Goal: Task Accomplishment & Management: Manage account settings

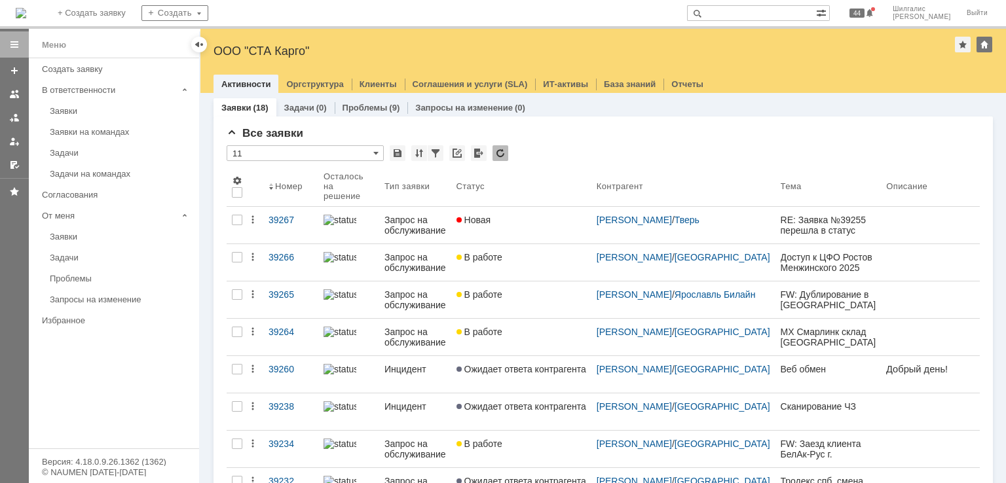
click at [808, 11] on input "text" at bounding box center [751, 13] width 129 height 16
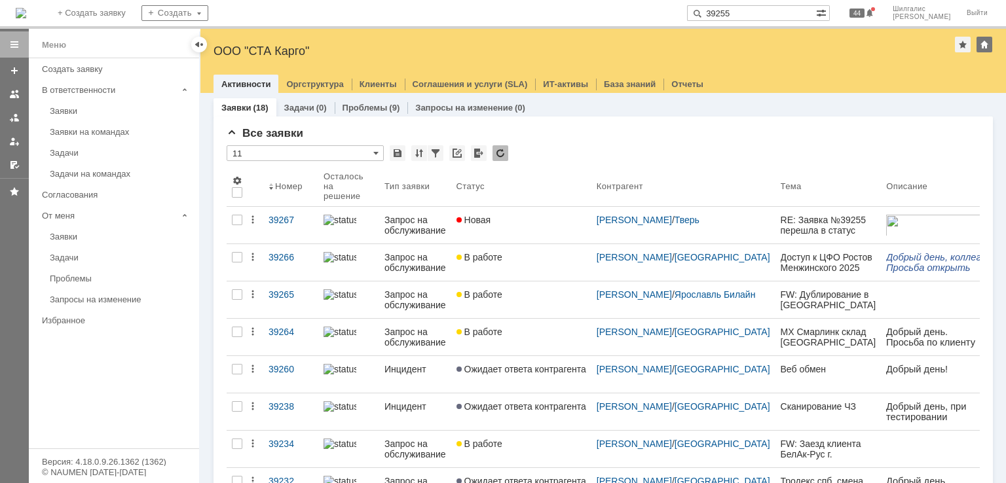
type input "39255"
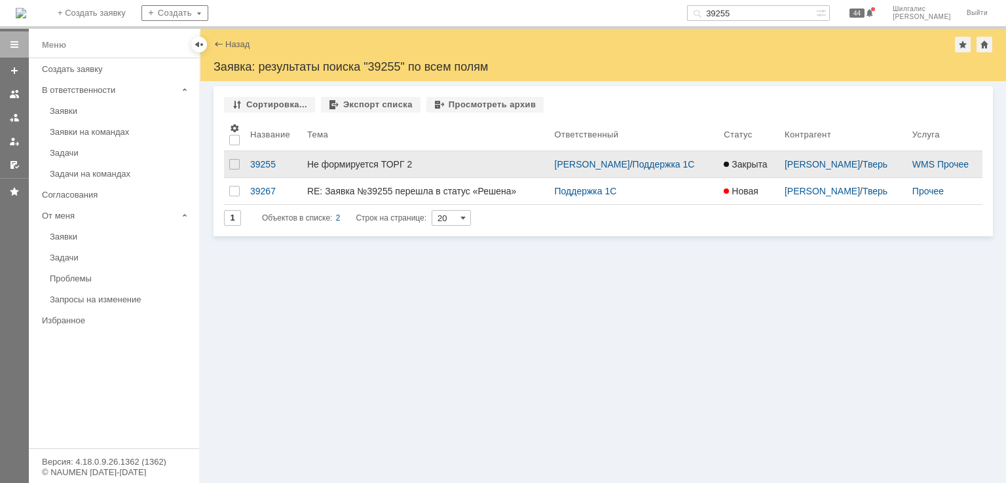
click at [451, 163] on div "Не формируется ТОРГ 2" at bounding box center [425, 164] width 237 height 10
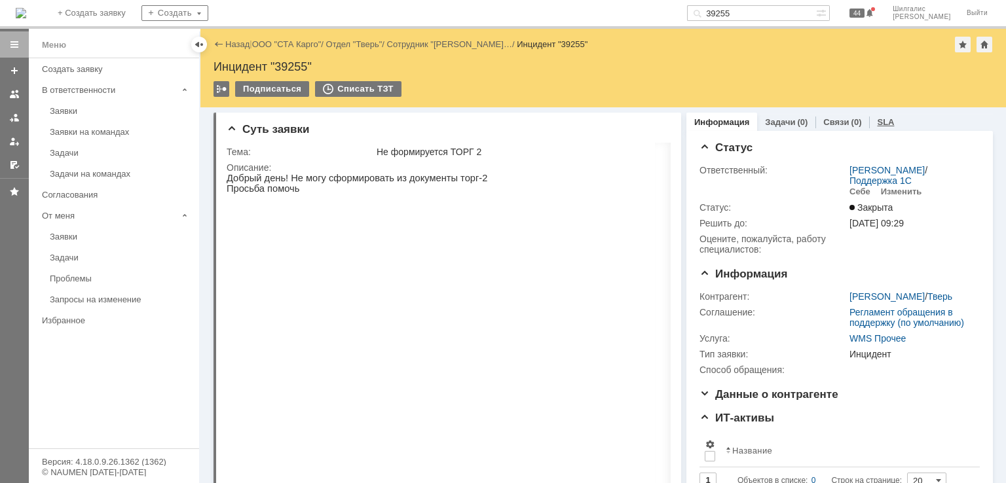
click at [882, 122] on div "SLA" at bounding box center [885, 122] width 33 height 19
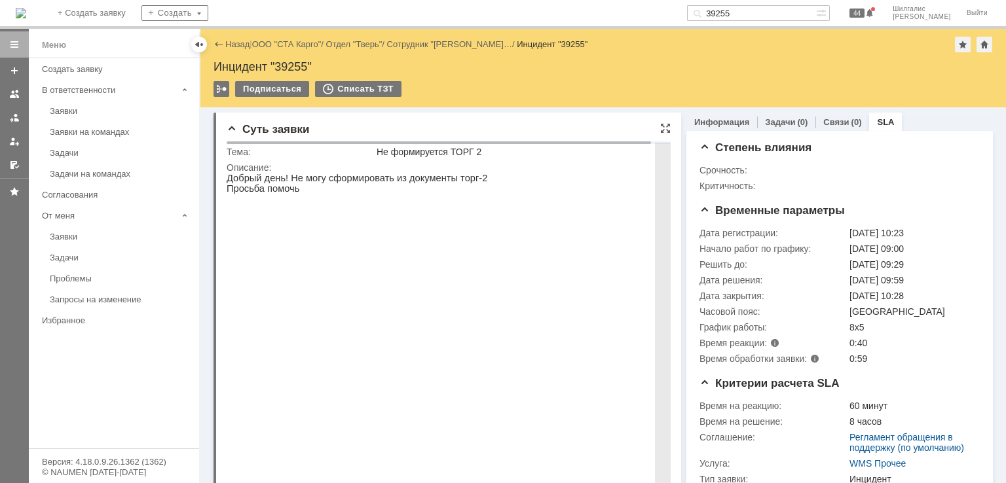
click at [390, 271] on img at bounding box center [456, 344] width 458 height 258
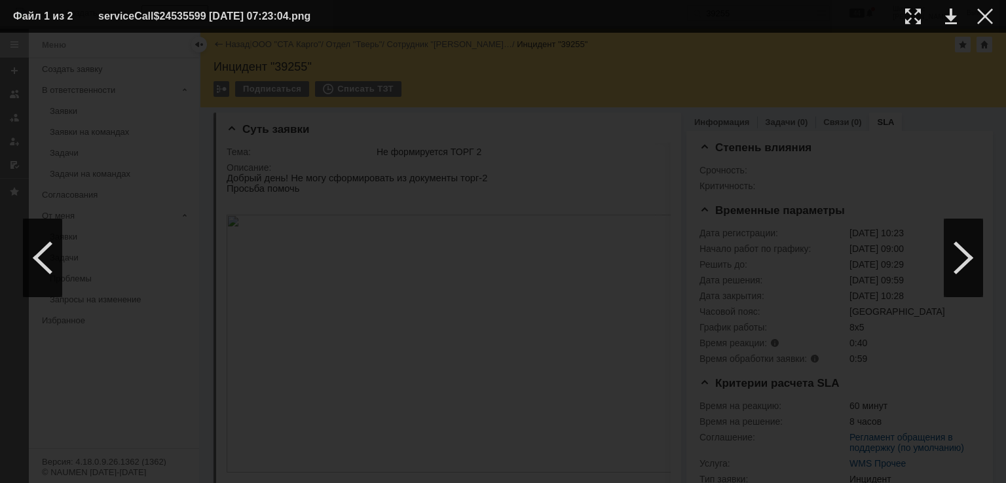
click at [940, 60] on div at bounding box center [502, 258] width 979 height 424
click at [981, 14] on div at bounding box center [985, 17] width 16 height 16
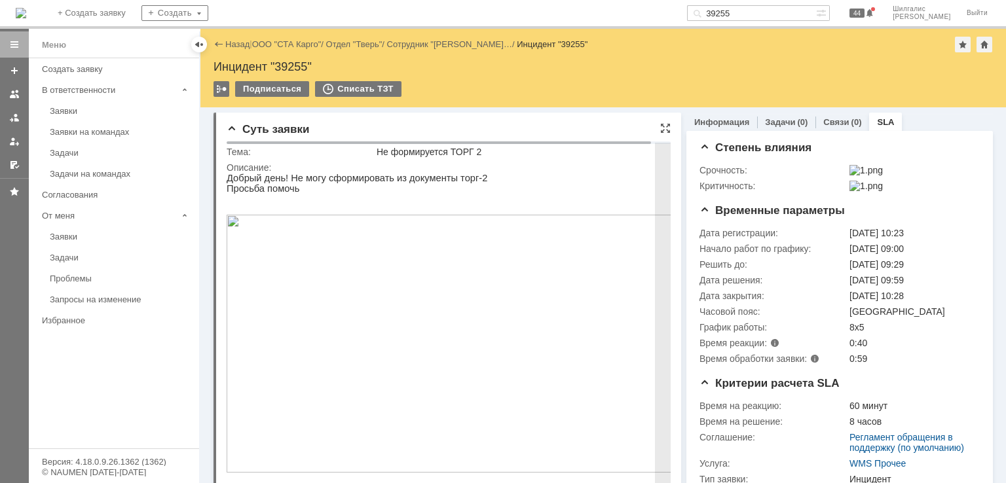
click at [448, 292] on img at bounding box center [456, 344] width 458 height 258
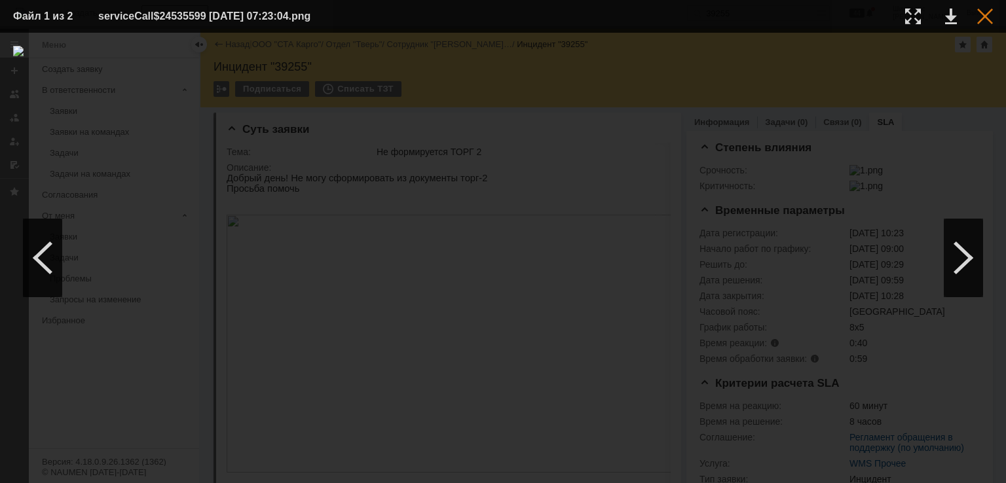
click at [981, 14] on div at bounding box center [985, 17] width 16 height 16
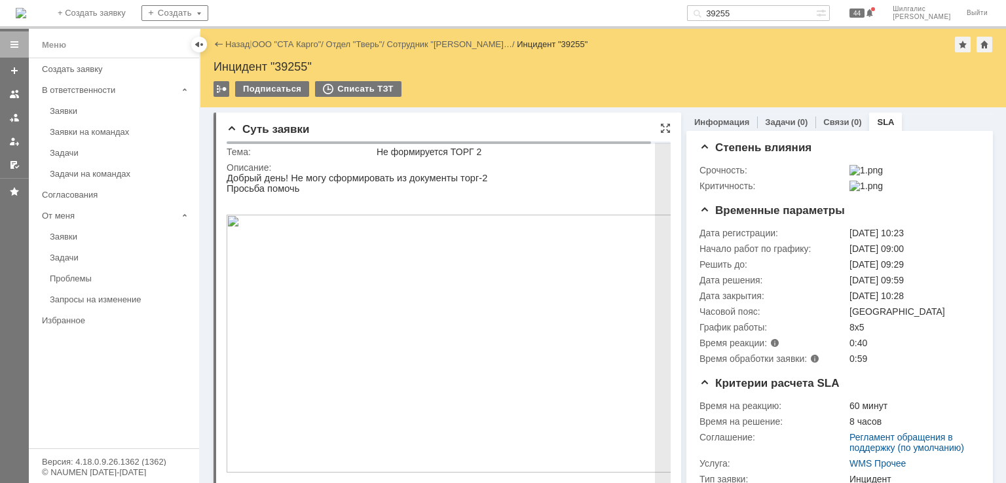
click at [377, 329] on img at bounding box center [456, 344] width 458 height 258
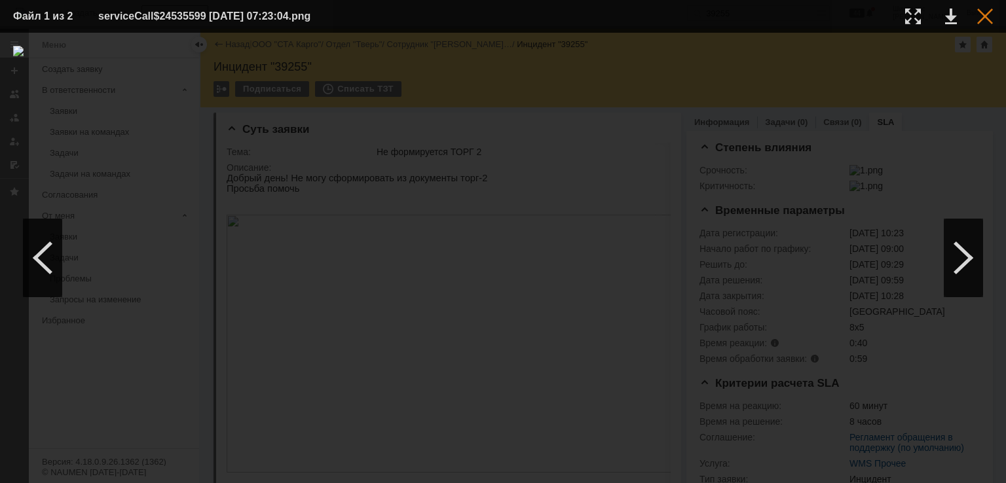
click at [982, 9] on div at bounding box center [985, 17] width 16 height 16
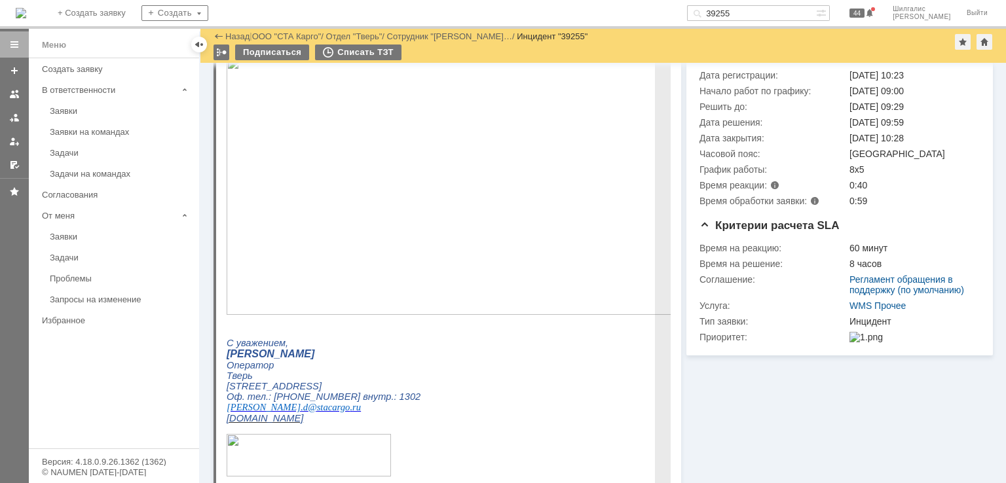
scroll to position [131, 0]
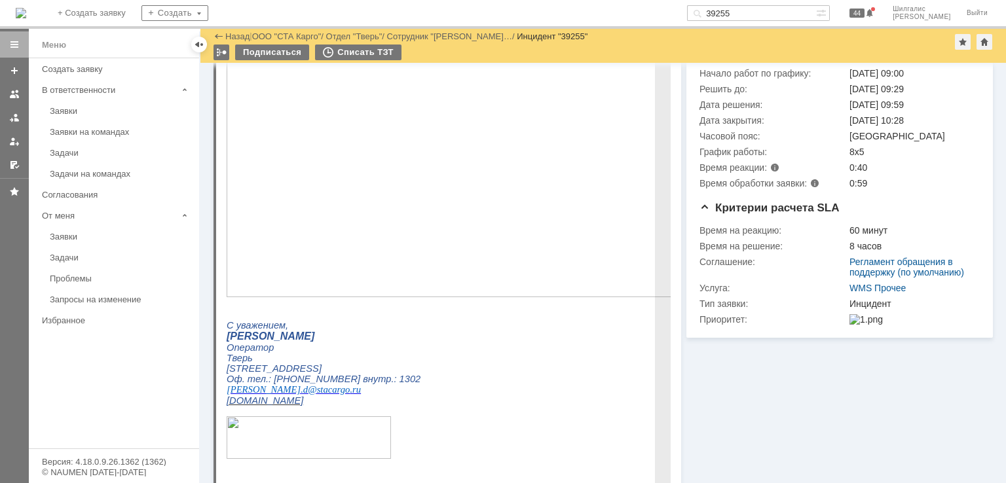
click at [350, 145] on img at bounding box center [456, 168] width 458 height 258
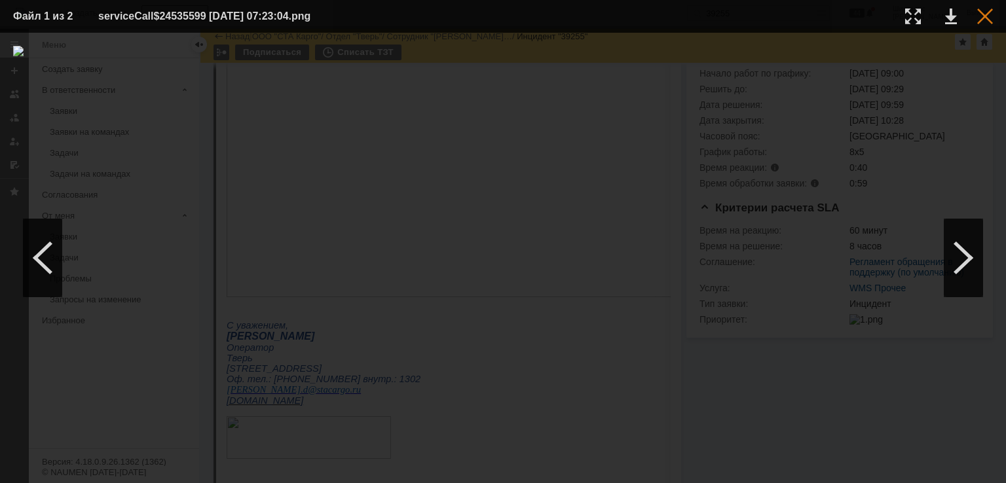
click at [982, 12] on div at bounding box center [985, 17] width 16 height 16
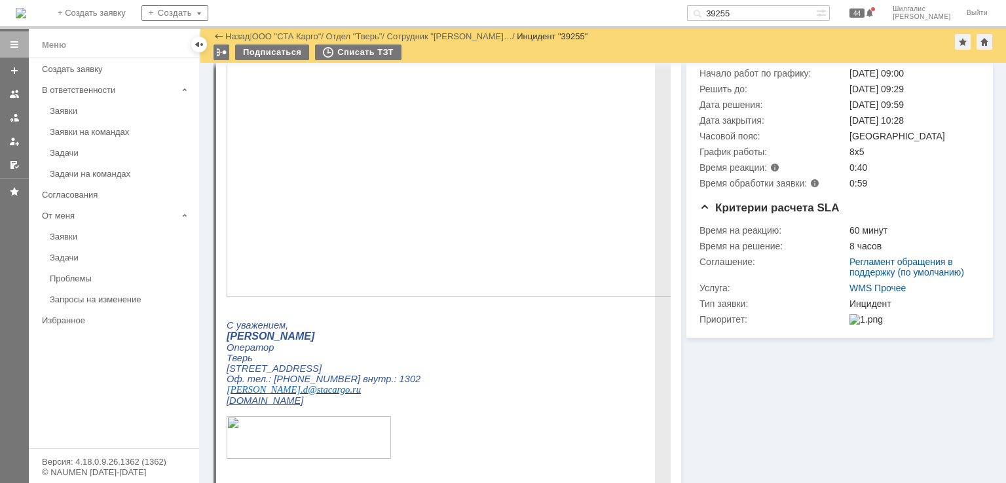
click at [393, 232] on img at bounding box center [456, 168] width 458 height 258
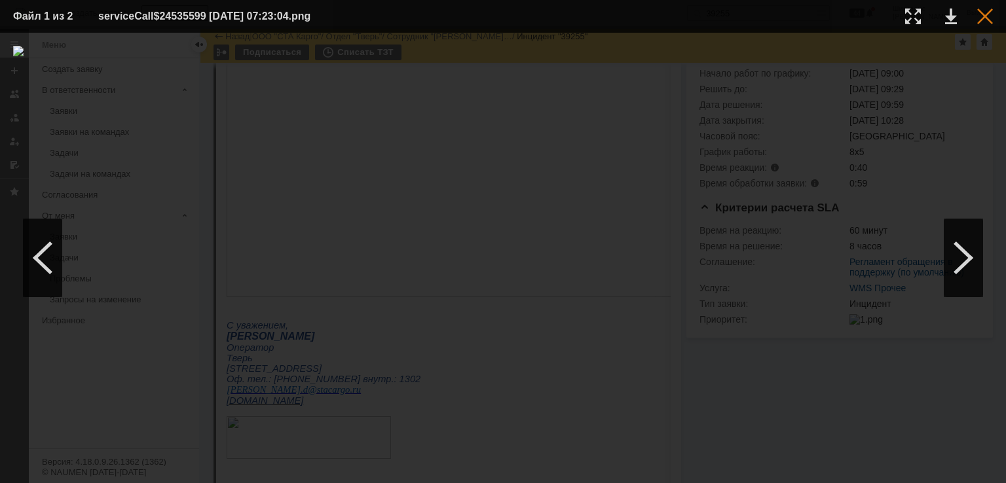
click at [983, 12] on div at bounding box center [985, 17] width 16 height 16
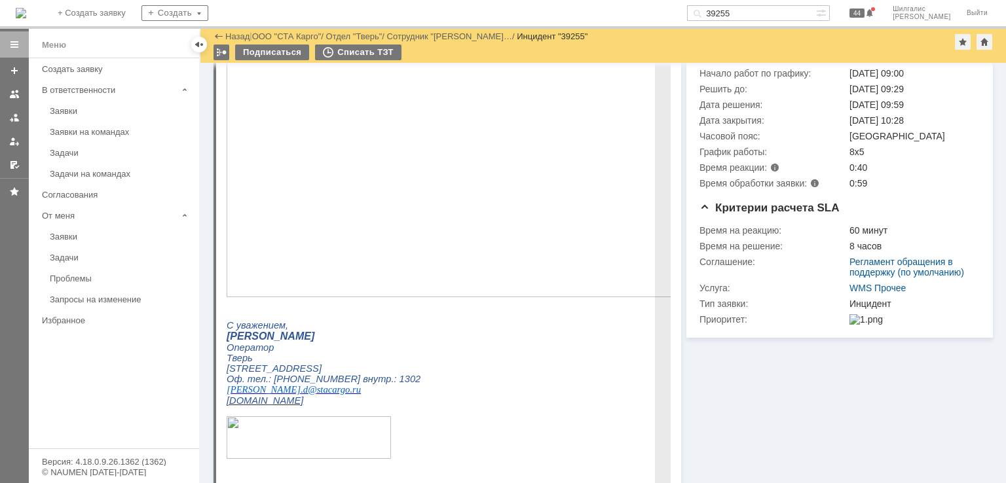
click at [399, 132] on img at bounding box center [456, 168] width 458 height 258
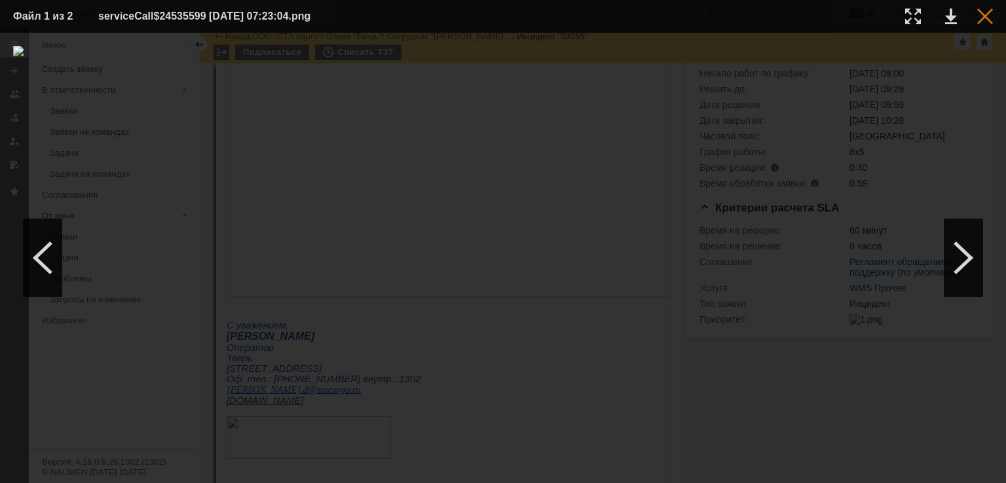
click at [983, 19] on div at bounding box center [985, 17] width 16 height 16
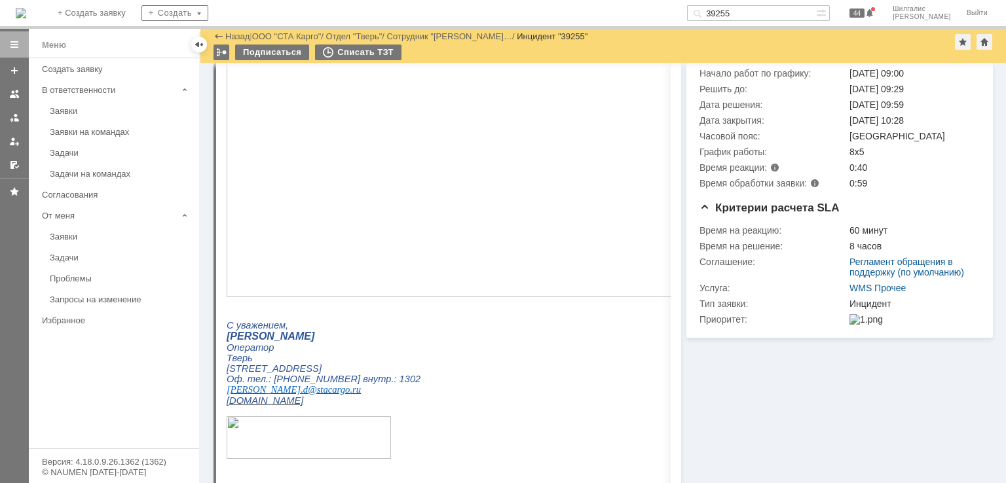
click at [780, 409] on div "Информация Задачи (0) Связи (0) SLA Статус Ответственный: Бабунов Павел / Подде…" at bounding box center [837, 307] width 312 height 750
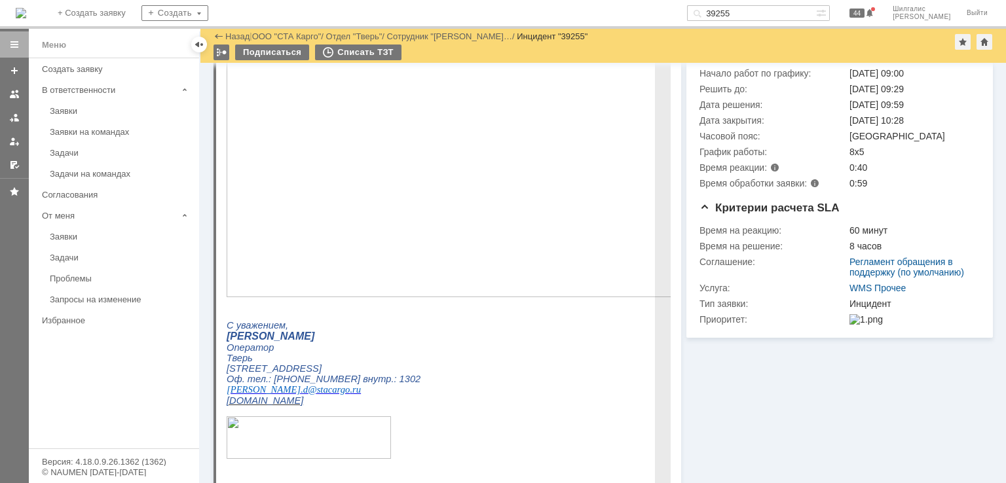
scroll to position [0, 0]
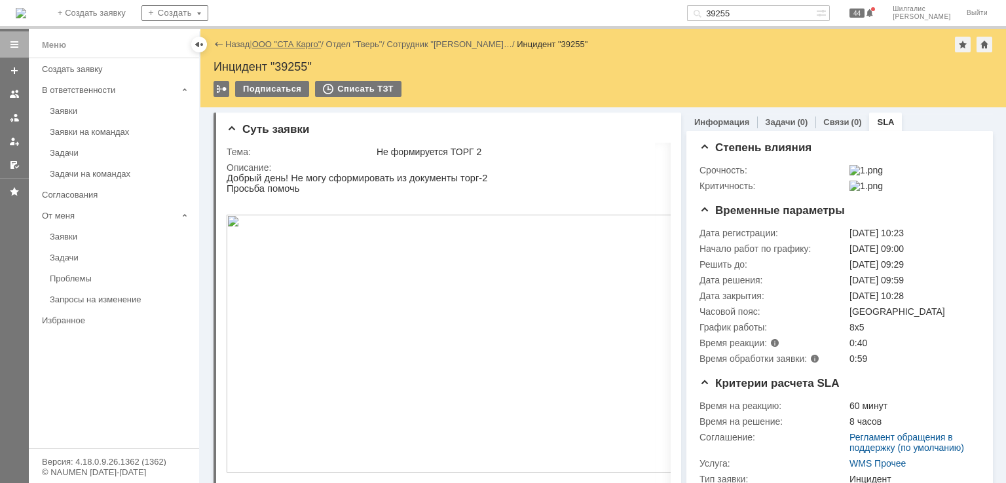
click at [286, 45] on link "ООО "СТА Карго"" at bounding box center [286, 44] width 69 height 10
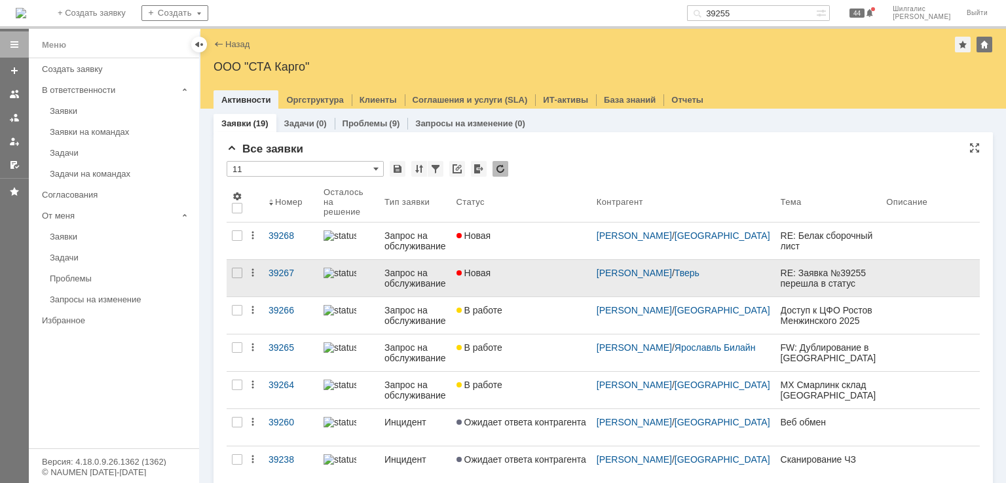
click at [526, 273] on div "Новая" at bounding box center [521, 273] width 130 height 10
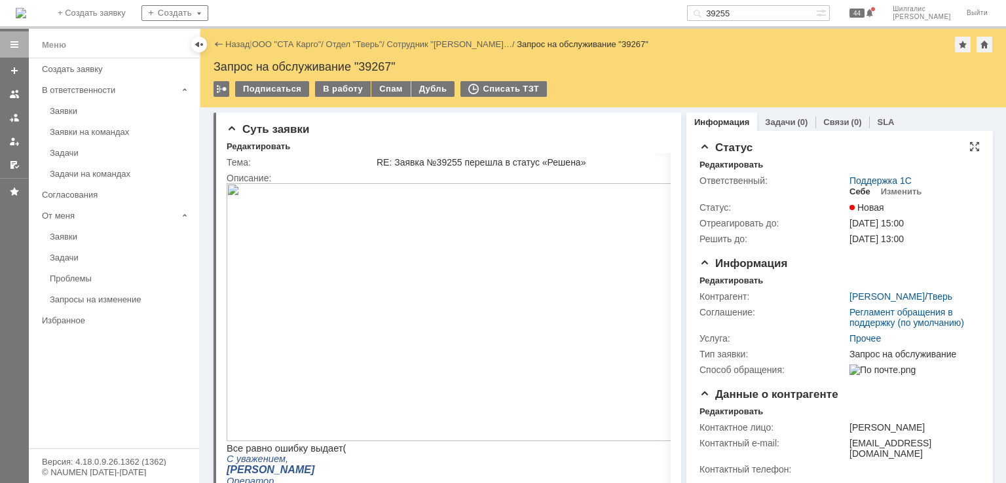
click at [854, 190] on div "Себе" at bounding box center [859, 192] width 21 height 10
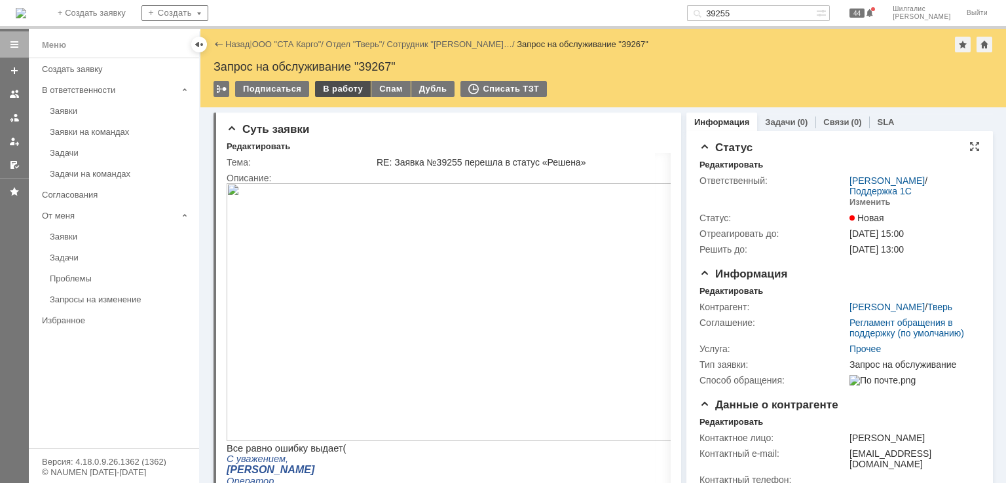
click at [343, 86] on div "В работу" at bounding box center [343, 89] width 56 height 16
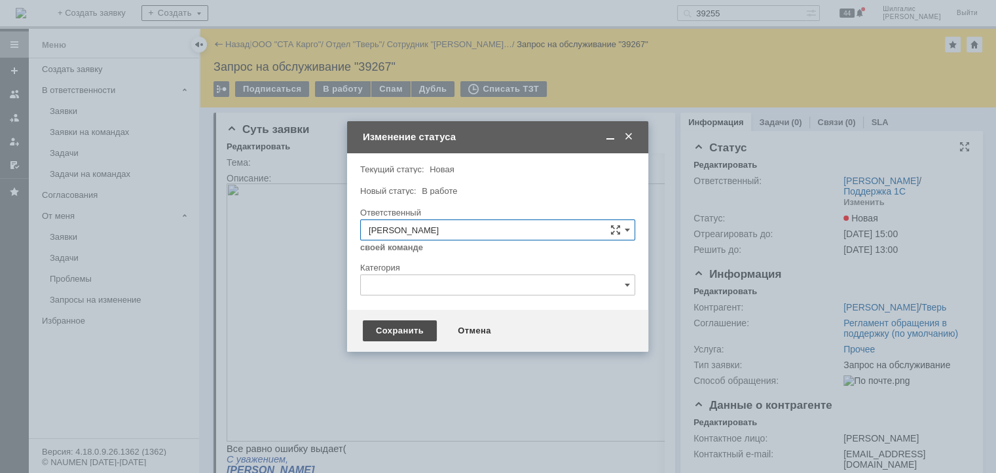
click at [410, 327] on div "Сохранить" at bounding box center [400, 330] width 74 height 21
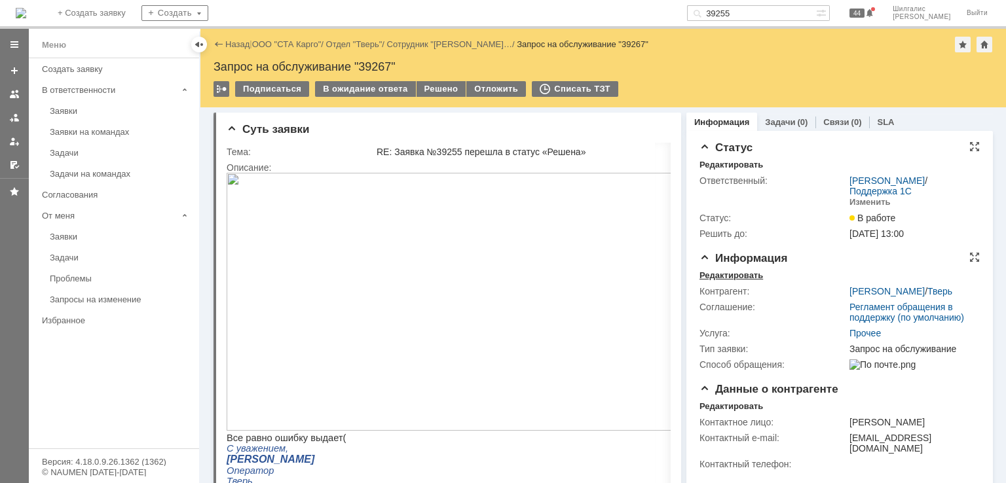
click at [719, 277] on div "Редактировать" at bounding box center [731, 275] width 64 height 10
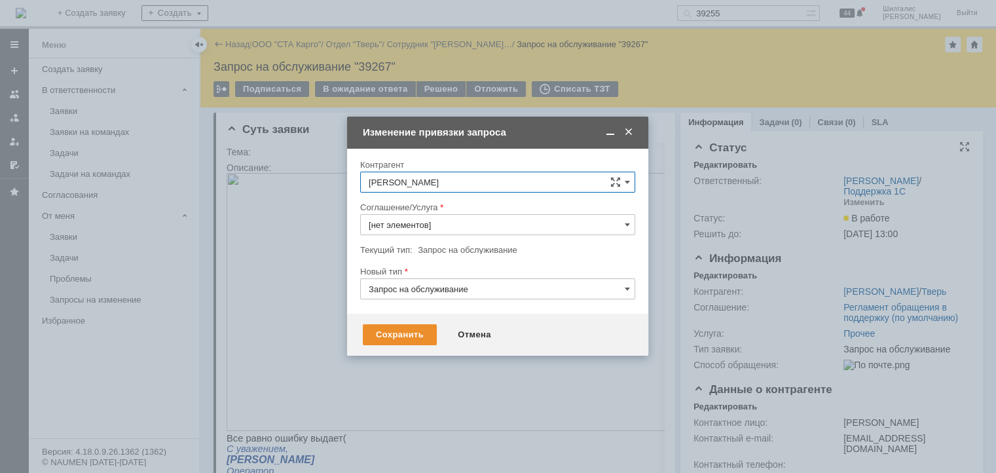
type input "Прочее"
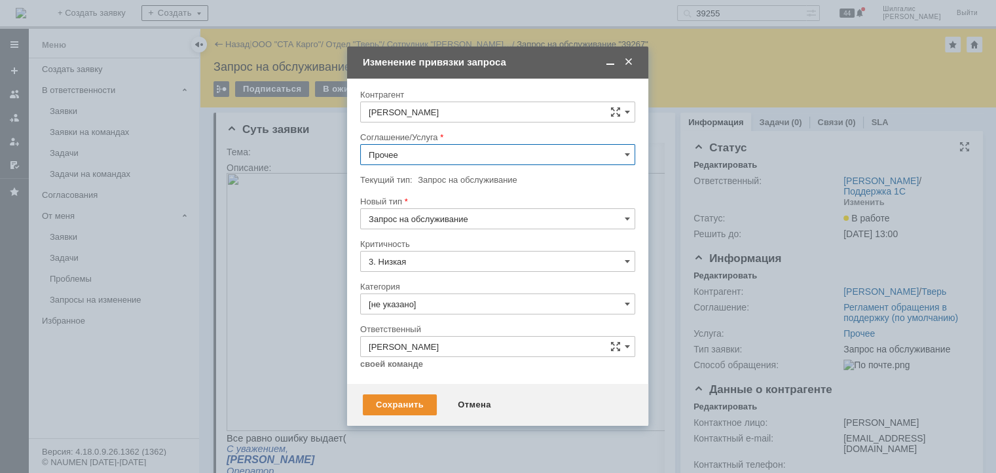
click at [416, 160] on input "Прочее" at bounding box center [497, 154] width 275 height 21
click at [433, 278] on div "WMS Прочее" at bounding box center [498, 273] width 274 height 21
type input "WMS Прочее"
click at [416, 308] on input "[не указано]" at bounding box center [497, 303] width 275 height 21
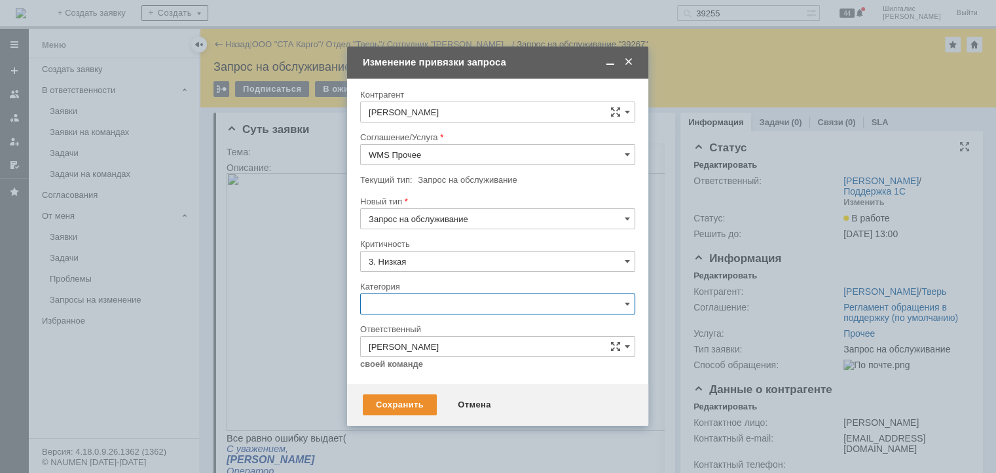
scroll to position [18, 0]
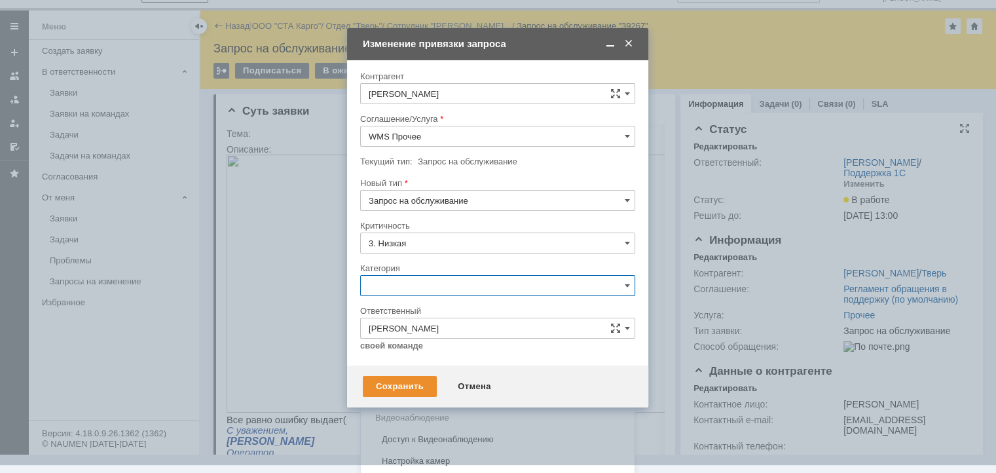
click at [417, 374] on span "Консультация пользователя" at bounding box center [498, 374] width 258 height 10
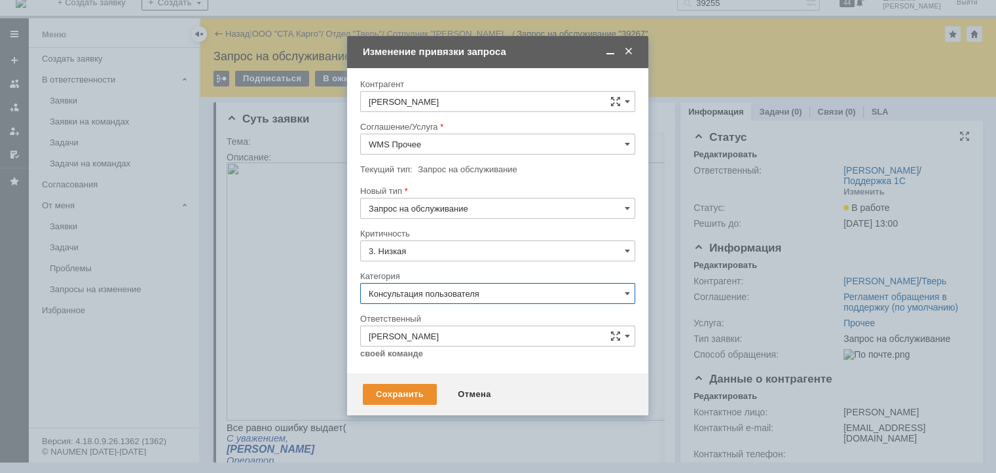
scroll to position [10, 0]
type input "Консультация пользователя"
click at [406, 395] on div "Сохранить" at bounding box center [400, 394] width 74 height 21
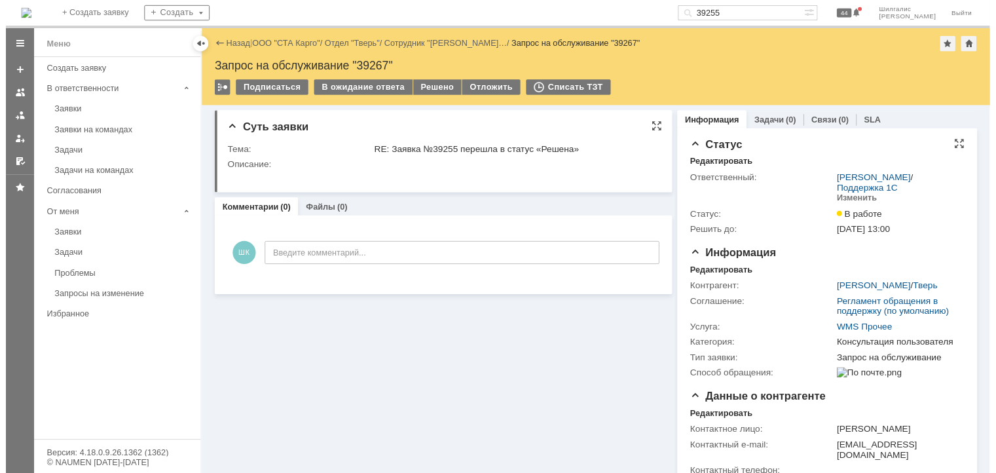
scroll to position [0, 0]
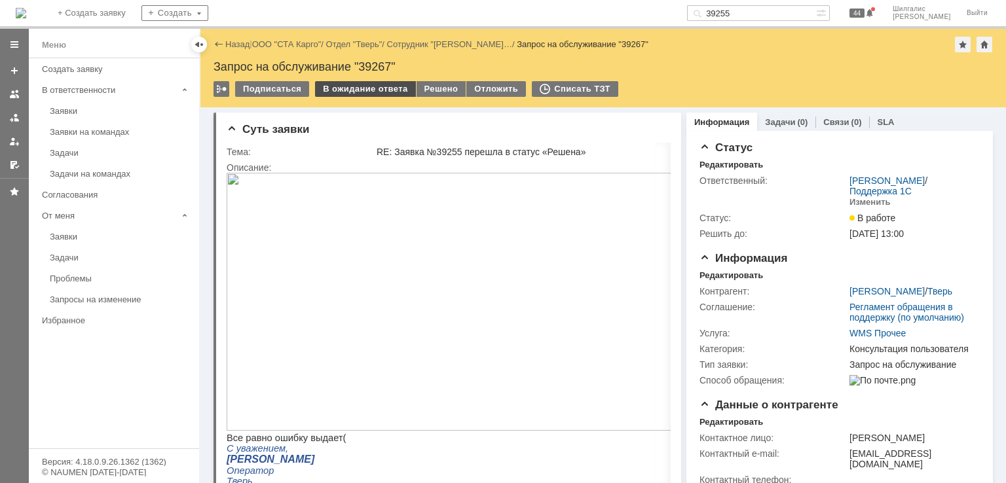
click at [338, 82] on div "В ожидание ответа" at bounding box center [365, 89] width 100 height 16
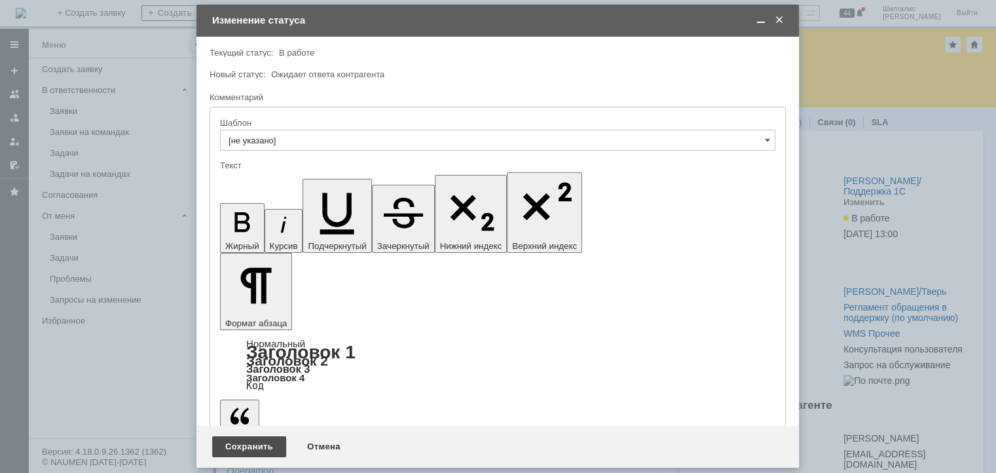
click at [242, 448] on div "Сохранить" at bounding box center [249, 446] width 74 height 21
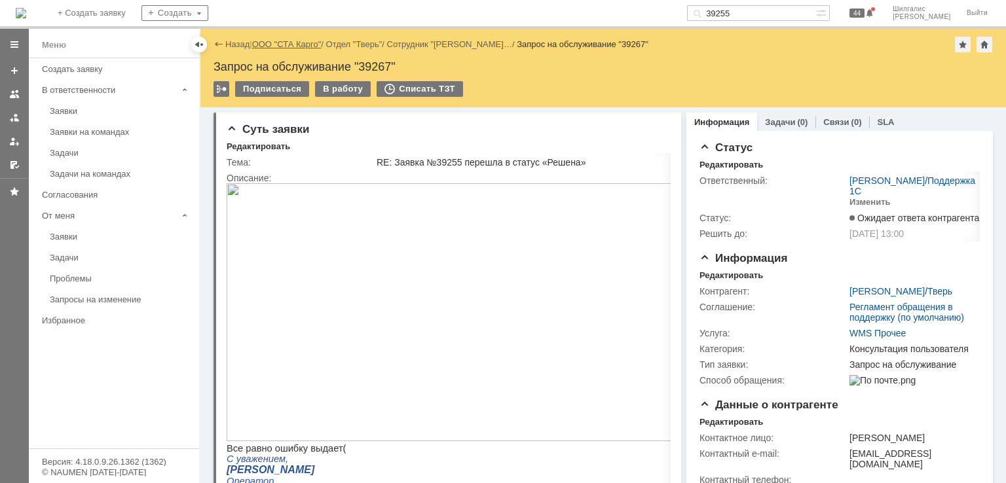
click at [285, 48] on link "ООО "СТА Карго"" at bounding box center [286, 44] width 69 height 10
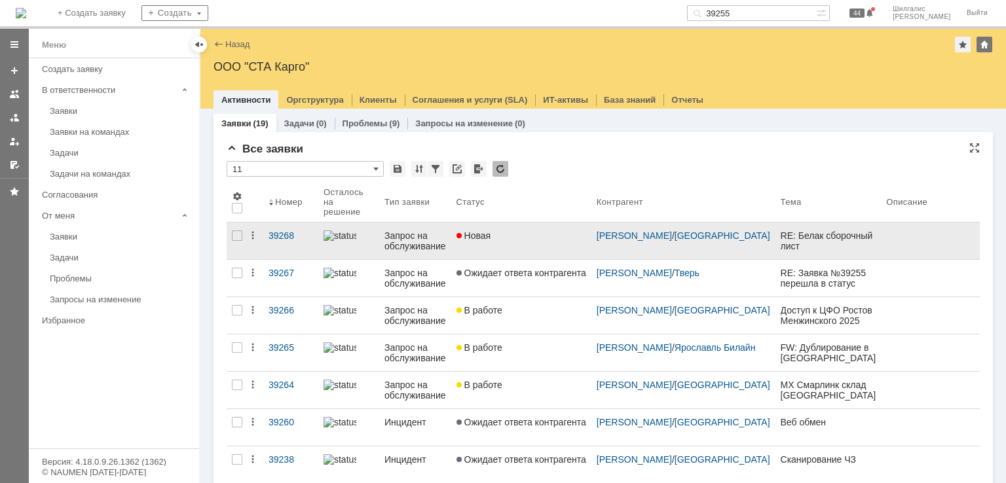
click at [518, 237] on div "Новая" at bounding box center [521, 235] width 130 height 10
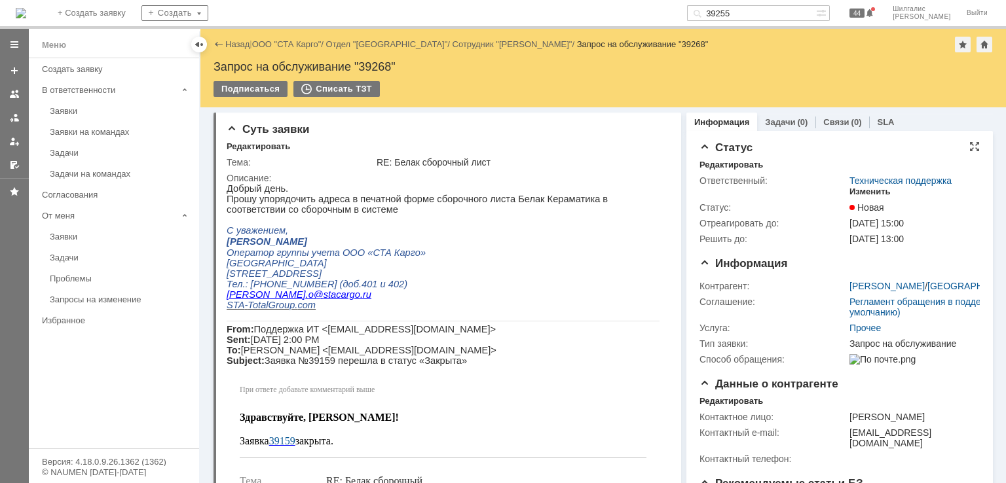
click at [868, 192] on div "Изменить" at bounding box center [869, 192] width 41 height 10
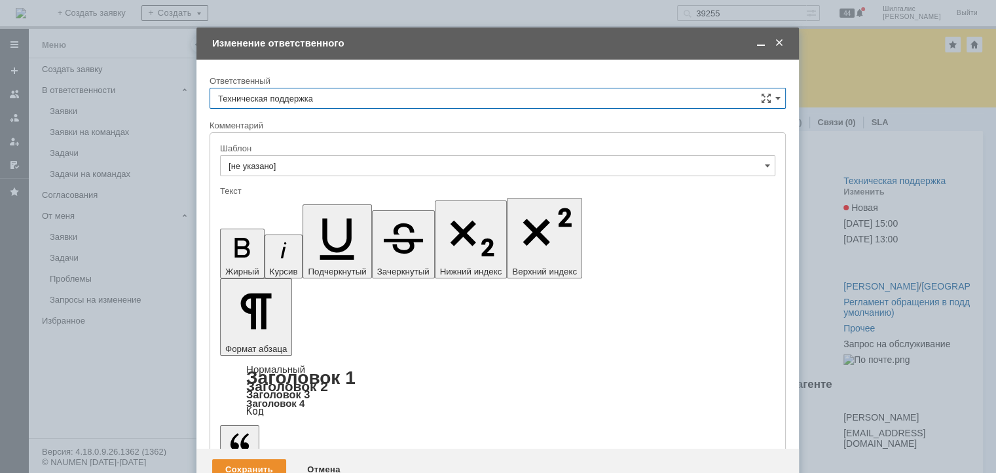
click at [338, 100] on input "Техническая поддержка" at bounding box center [497, 98] width 576 height 21
click at [293, 164] on span "[PERSON_NAME]" at bounding box center [497, 165] width 559 height 10
type input "[PERSON_NAME]"
click at [232, 459] on div "Сохранить" at bounding box center [249, 469] width 74 height 21
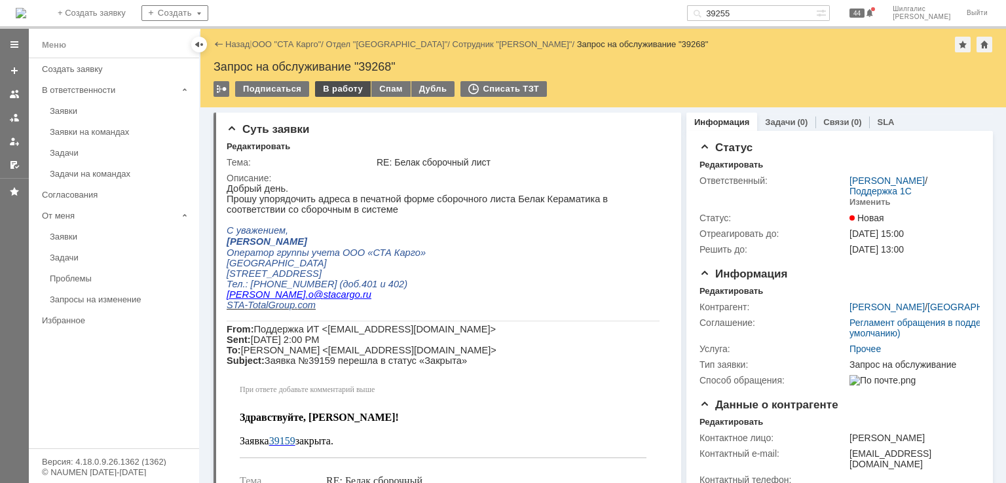
click at [338, 90] on div "В работу" at bounding box center [343, 89] width 56 height 16
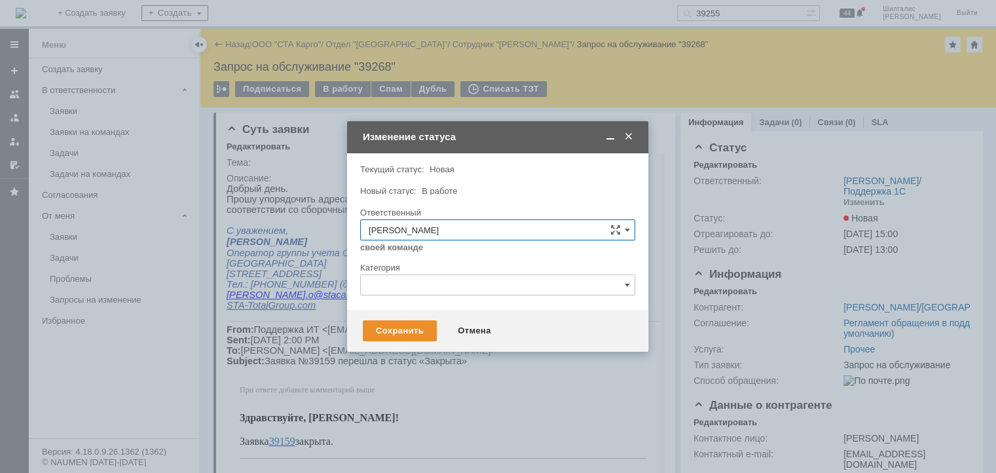
click at [419, 282] on input "text" at bounding box center [497, 284] width 275 height 21
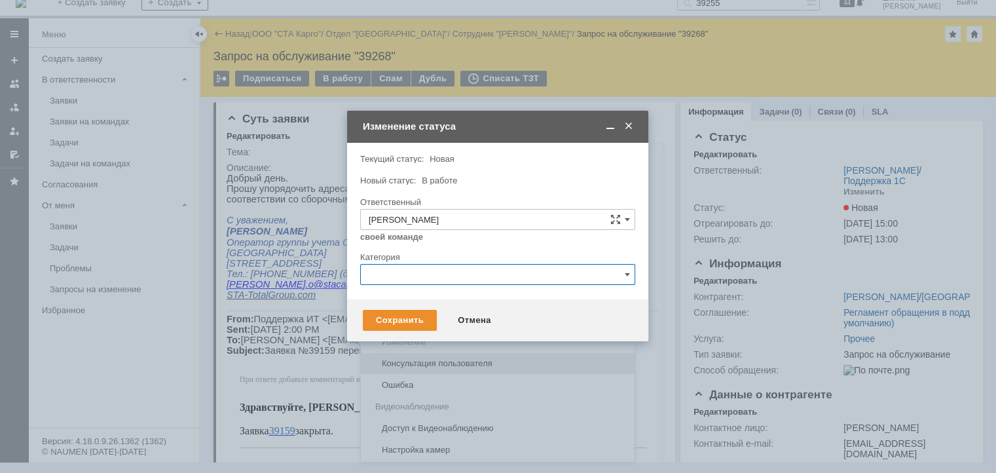
click at [409, 361] on span "Консультация пользователя" at bounding box center [498, 363] width 258 height 10
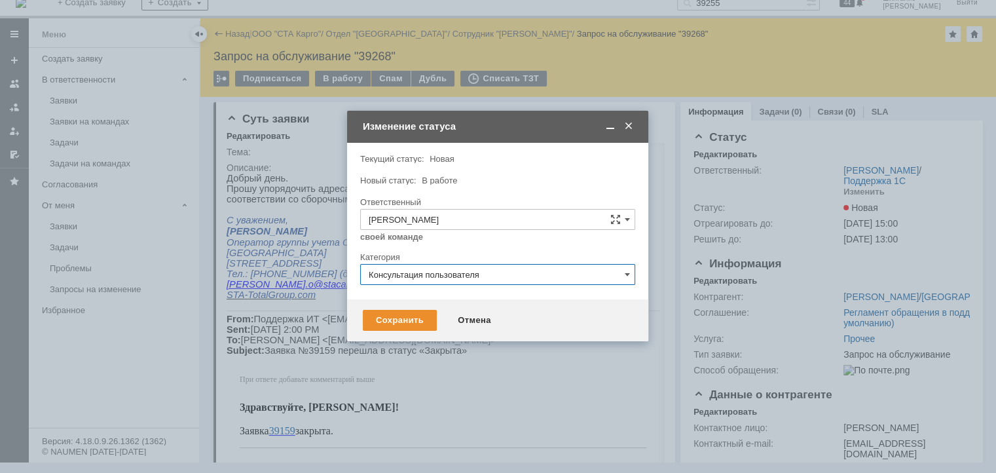
type input "Консультация пользователя"
click at [401, 317] on div "Сохранить" at bounding box center [400, 320] width 74 height 21
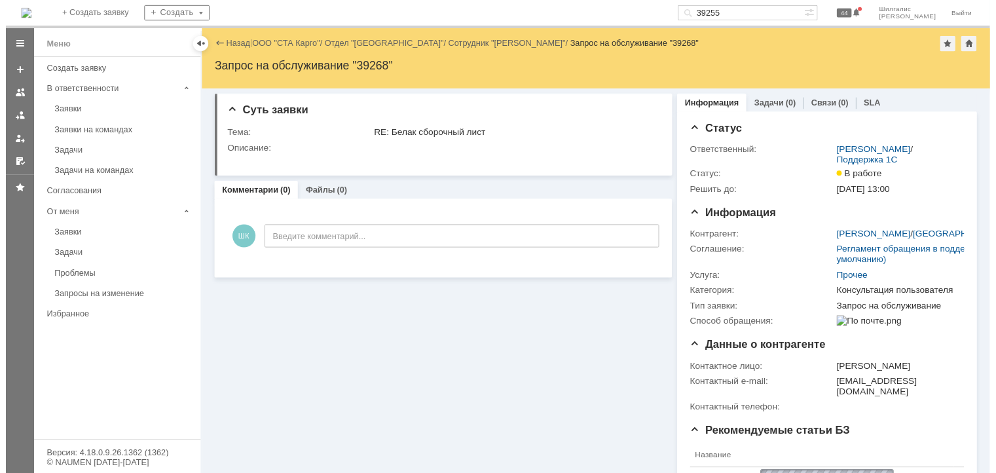
scroll to position [0, 0]
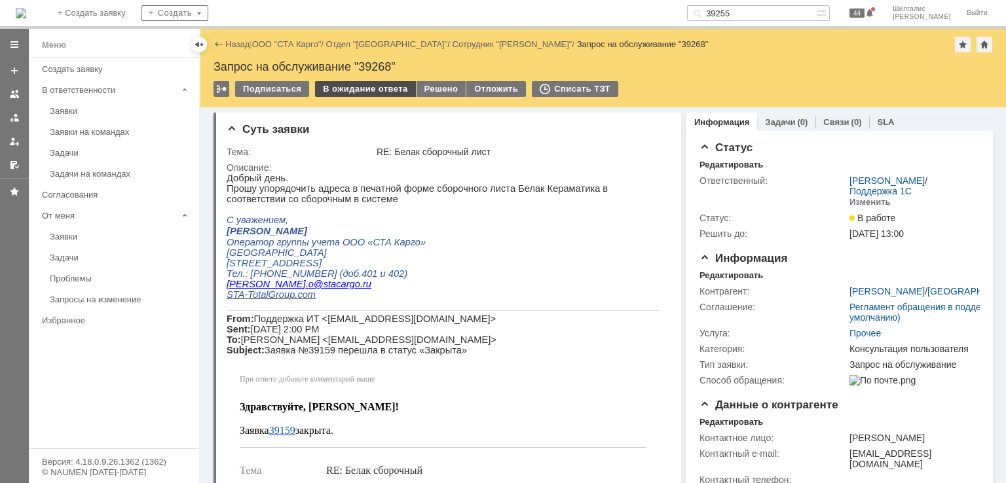
click at [363, 86] on div "В ожидание ответа" at bounding box center [365, 89] width 100 height 16
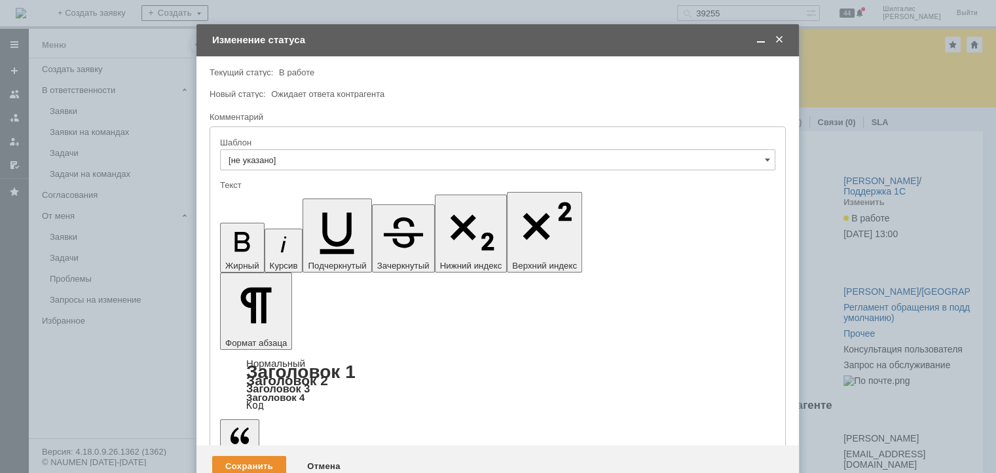
drag, startPoint x: 637, startPoint y: 3624, endPoint x: 644, endPoint y: 3623, distance: 7.3
click at [251, 456] on div "Сохранить" at bounding box center [249, 466] width 74 height 21
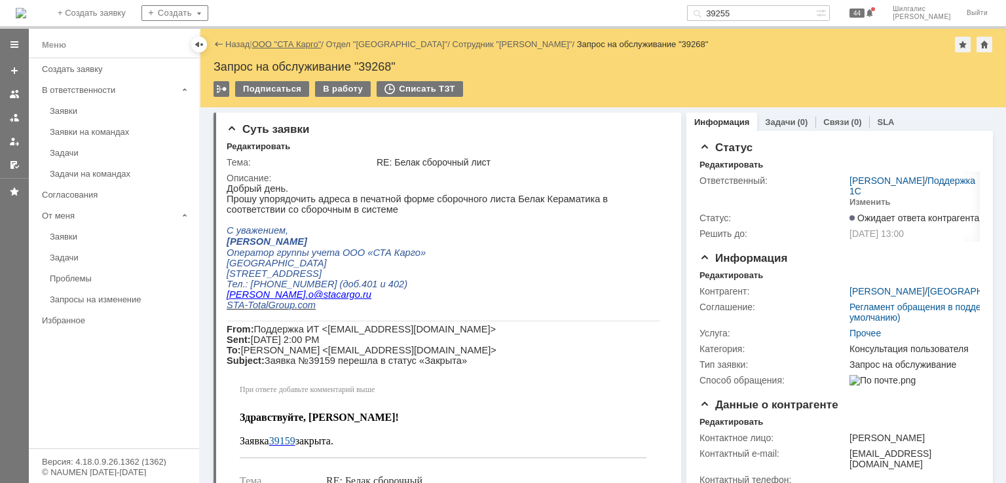
click at [295, 43] on link "ООО "СТА Карго"" at bounding box center [286, 44] width 69 height 10
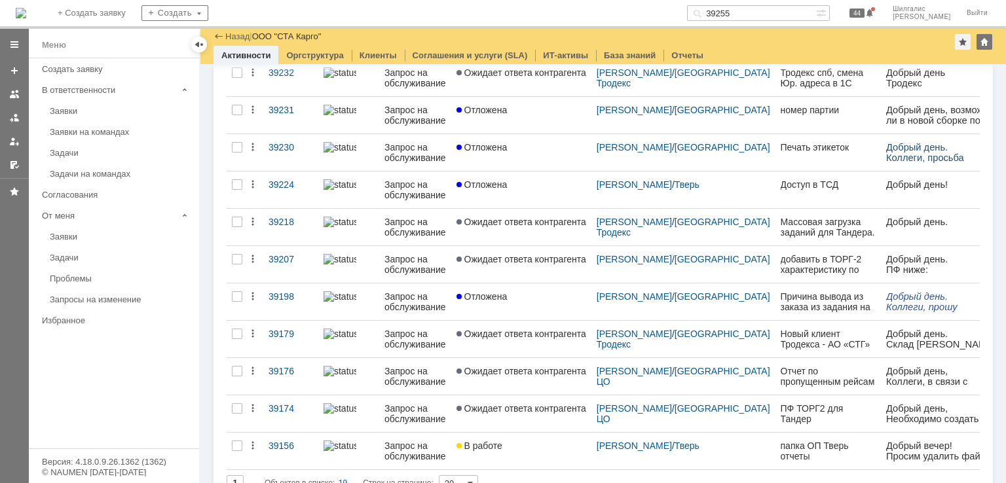
scroll to position [437, 0]
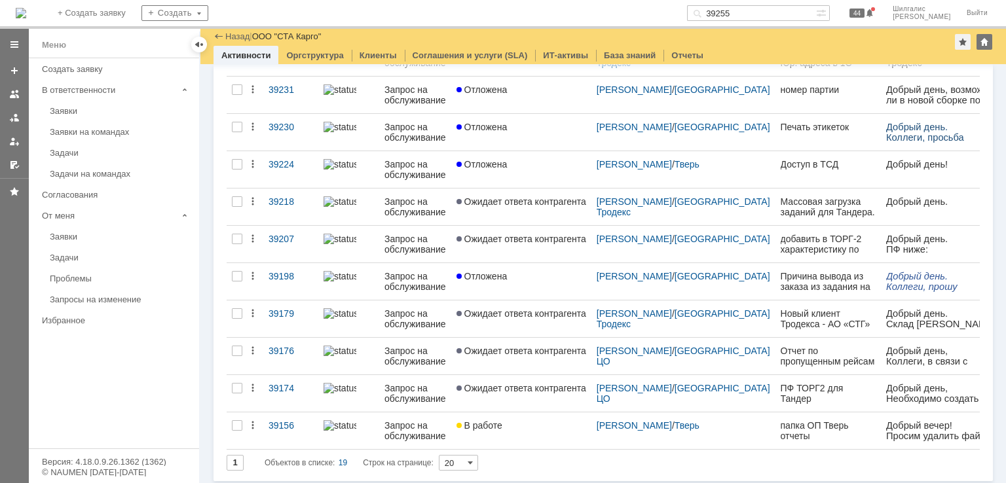
click at [681, 35] on div "Назад | ООО "СТА Карго"" at bounding box center [602, 37] width 779 height 16
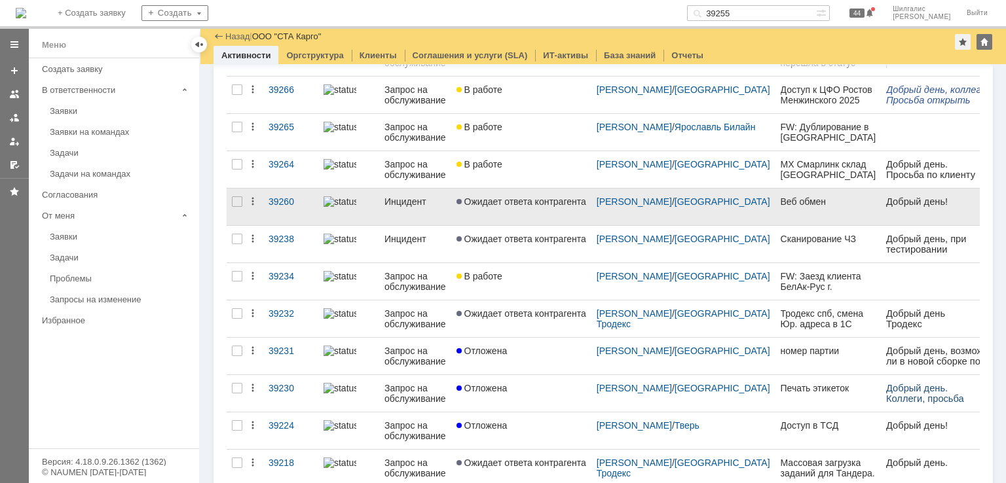
scroll to position [111, 0]
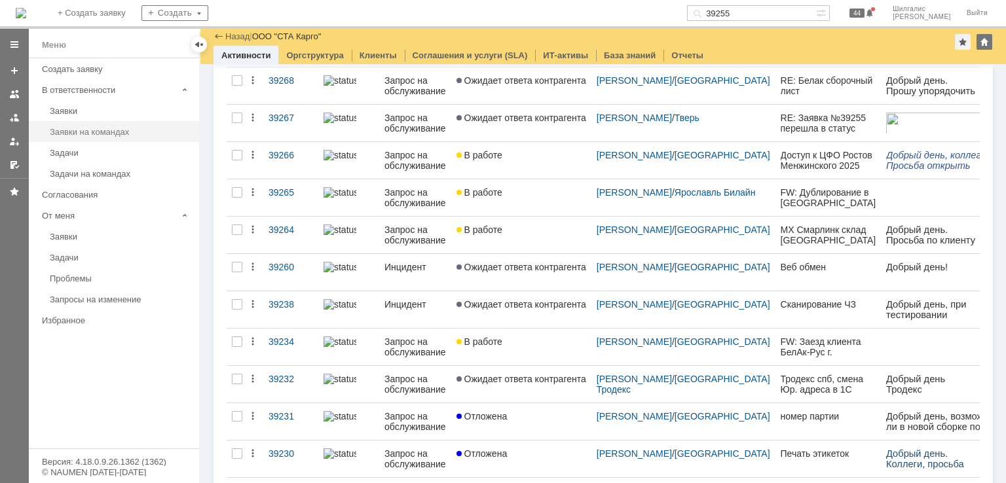
click at [124, 134] on div "Заявки на командах" at bounding box center [120, 132] width 141 height 10
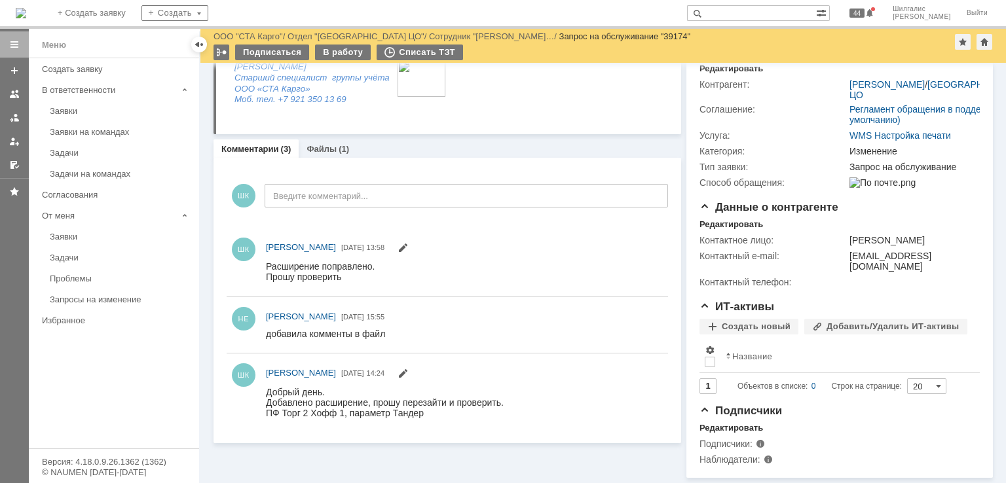
scroll to position [182, 0]
click at [569, 158] on div "Комментарии Добавить комментарий ШК Введите комментарий... 1 Всего комментариев…" at bounding box center [446, 300] width 467 height 285
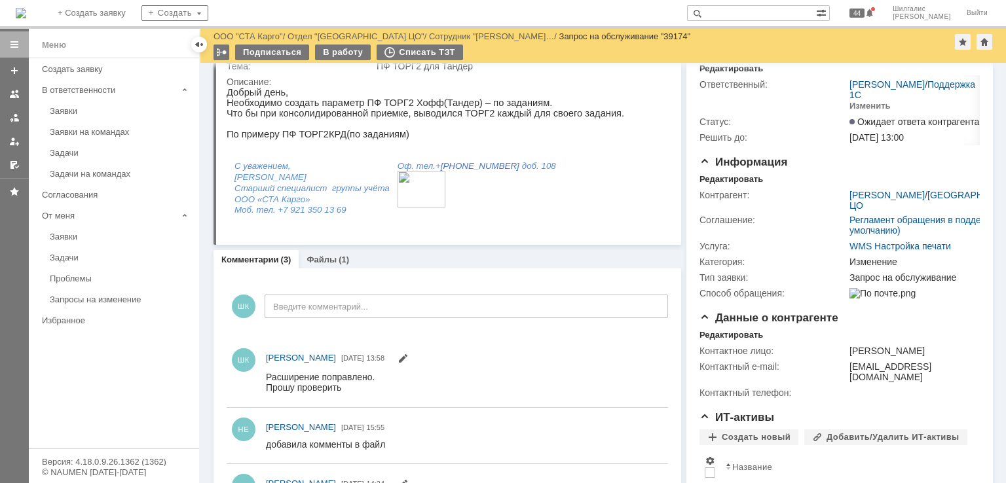
scroll to position [0, 0]
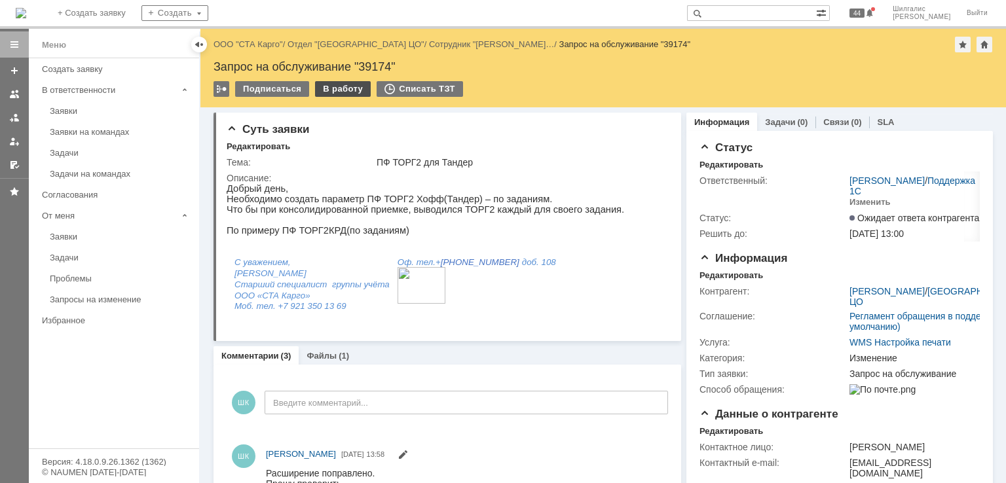
click at [348, 95] on div "В работу" at bounding box center [343, 89] width 56 height 16
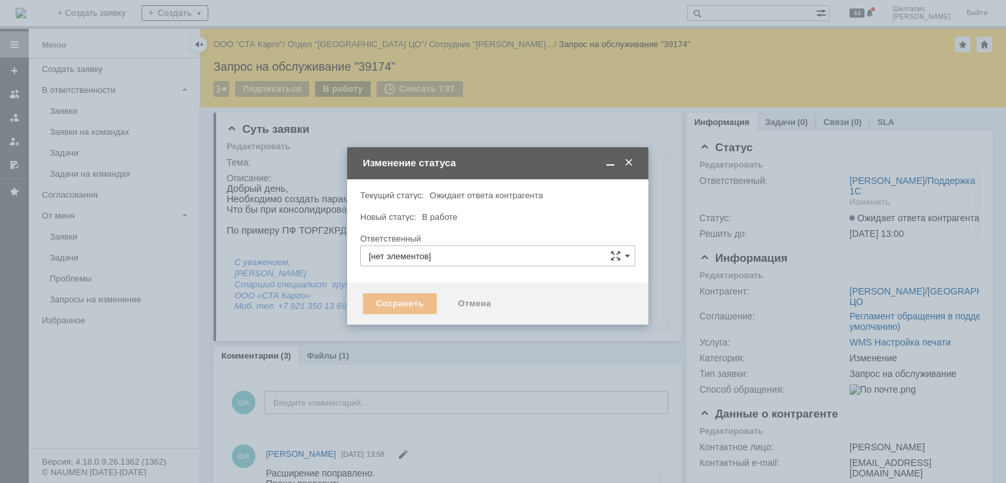
type input "[PERSON_NAME]"
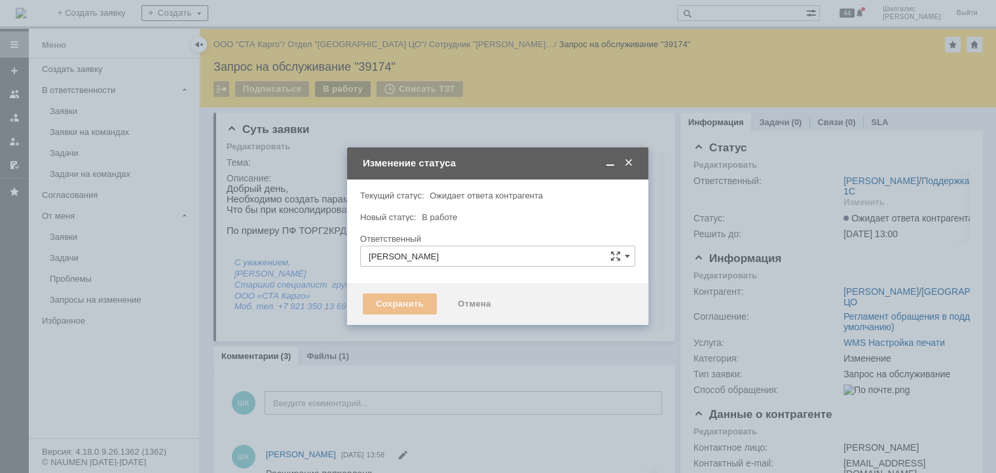
type input "Изменение"
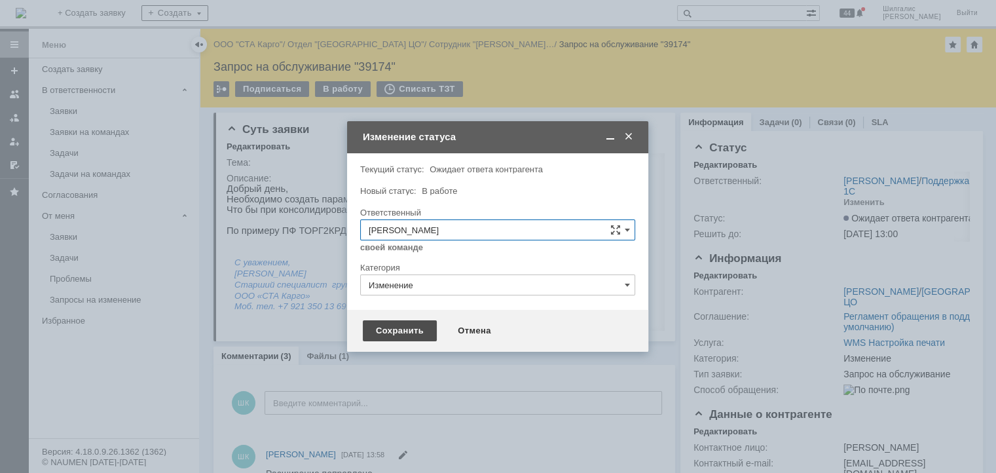
click at [397, 331] on div "Сохранить" at bounding box center [400, 330] width 74 height 21
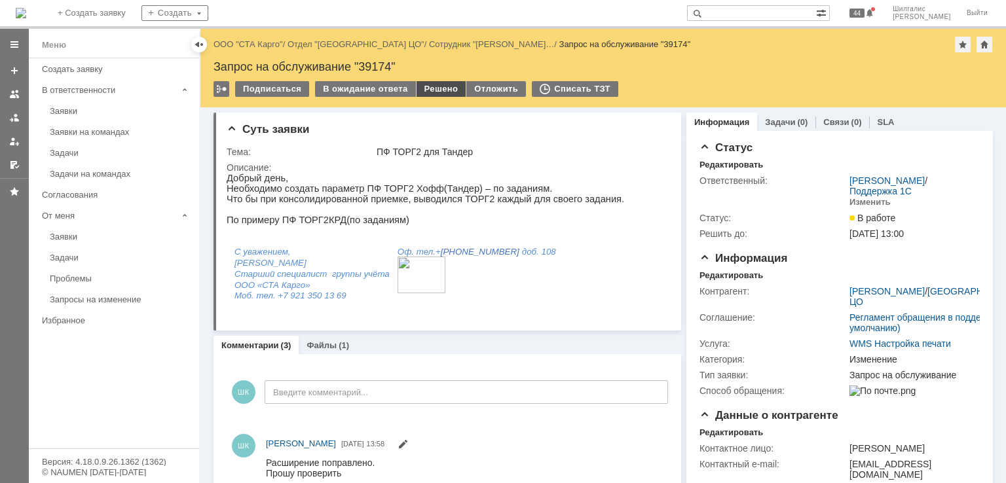
click at [431, 91] on div "Решено" at bounding box center [441, 89] width 50 height 16
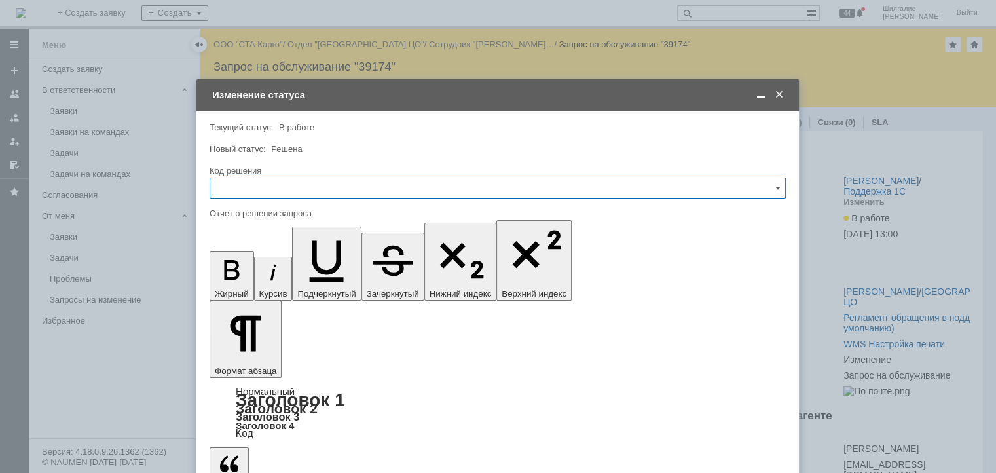
click at [321, 182] on input "text" at bounding box center [497, 187] width 576 height 21
click at [261, 361] on span "Решено" at bounding box center [497, 363] width 559 height 10
type input "Решено"
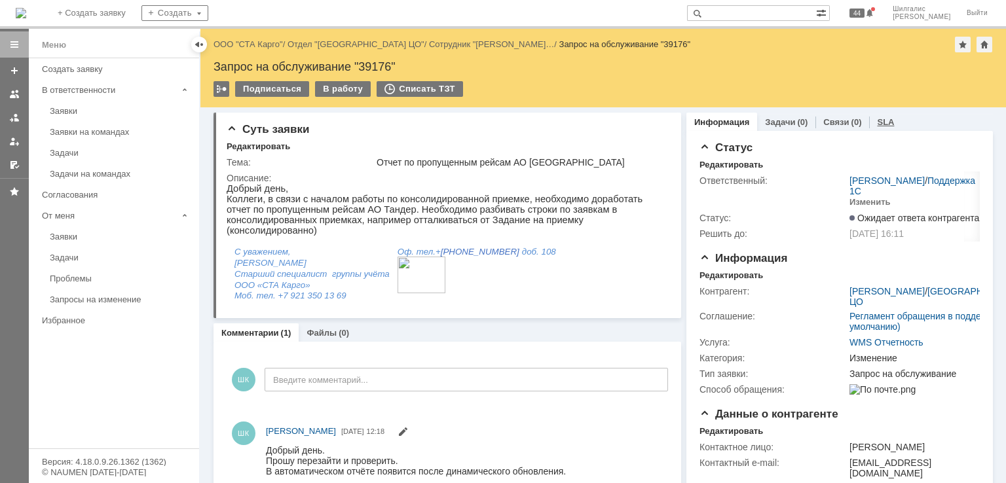
click at [877, 121] on link "SLA" at bounding box center [885, 122] width 17 height 10
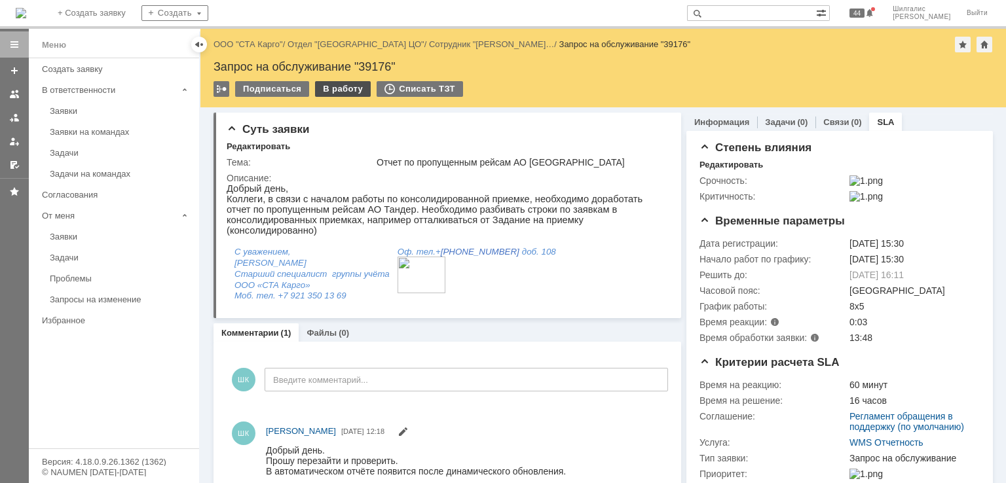
click at [333, 92] on div "В работу" at bounding box center [343, 89] width 56 height 16
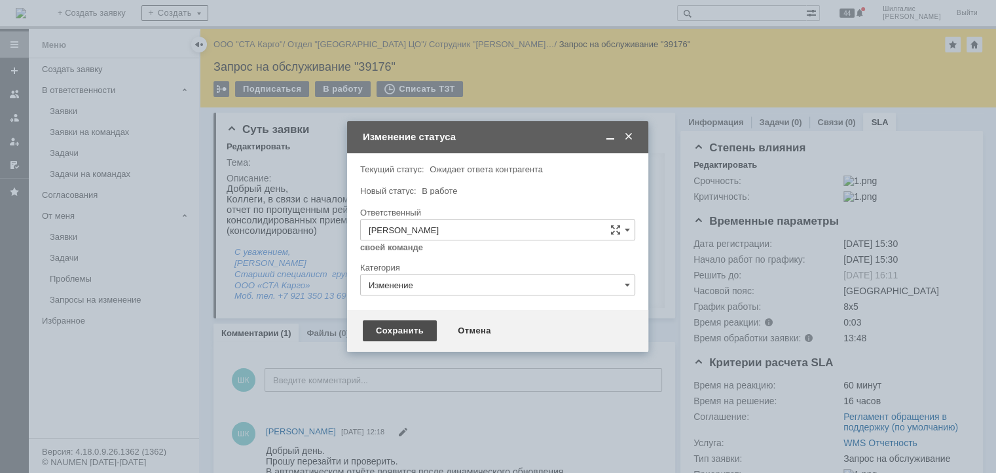
click at [395, 329] on div "Сохранить" at bounding box center [400, 330] width 74 height 21
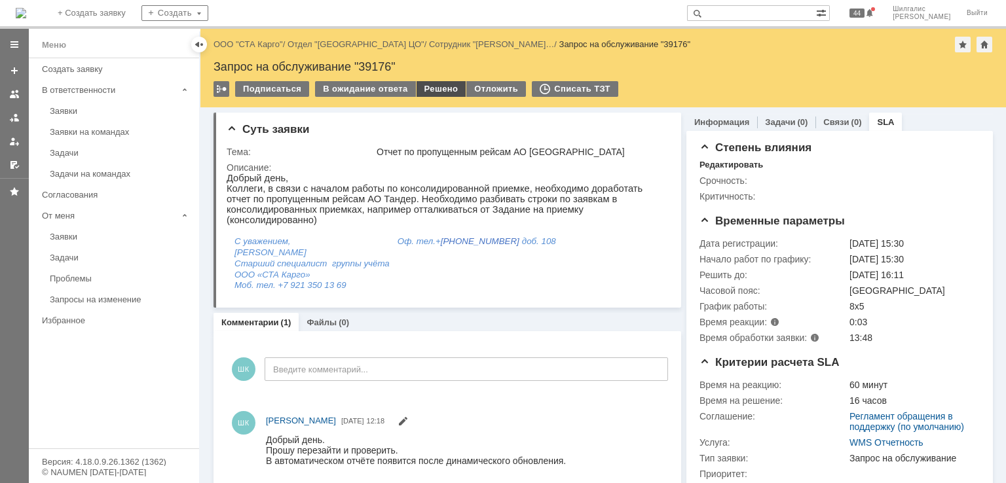
click at [439, 87] on div "Решено" at bounding box center [441, 89] width 50 height 16
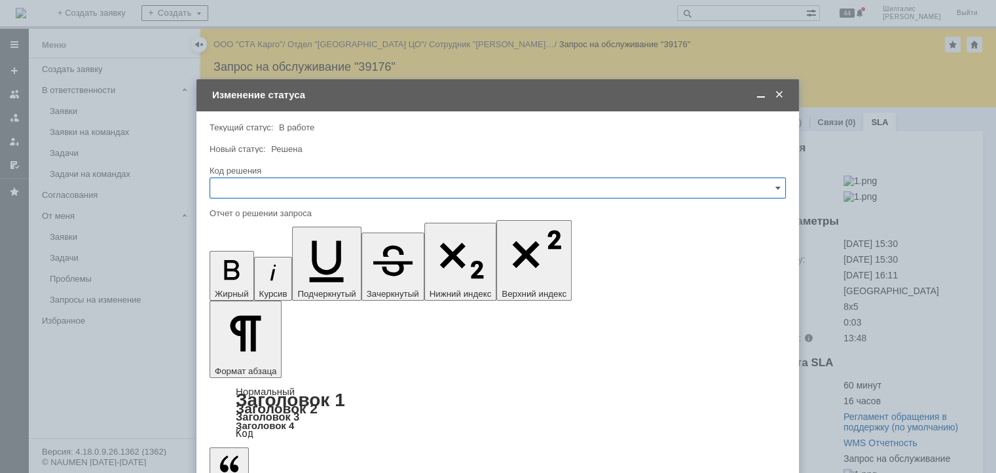
click at [306, 193] on input "text" at bounding box center [497, 187] width 576 height 21
click at [245, 362] on span "Решено" at bounding box center [497, 363] width 559 height 10
type input "Решено"
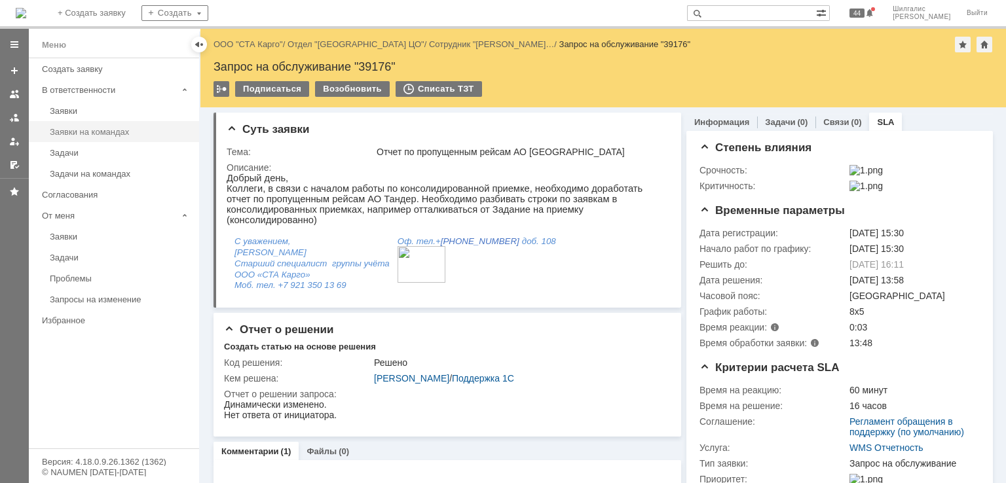
click at [92, 134] on div "Заявки на командах" at bounding box center [120, 132] width 141 height 10
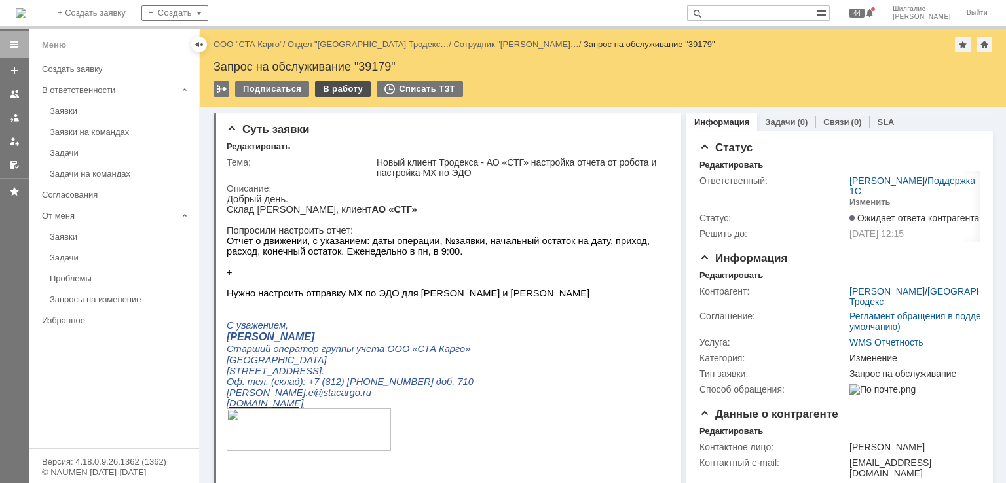
click at [353, 90] on div "В работу" at bounding box center [343, 89] width 56 height 16
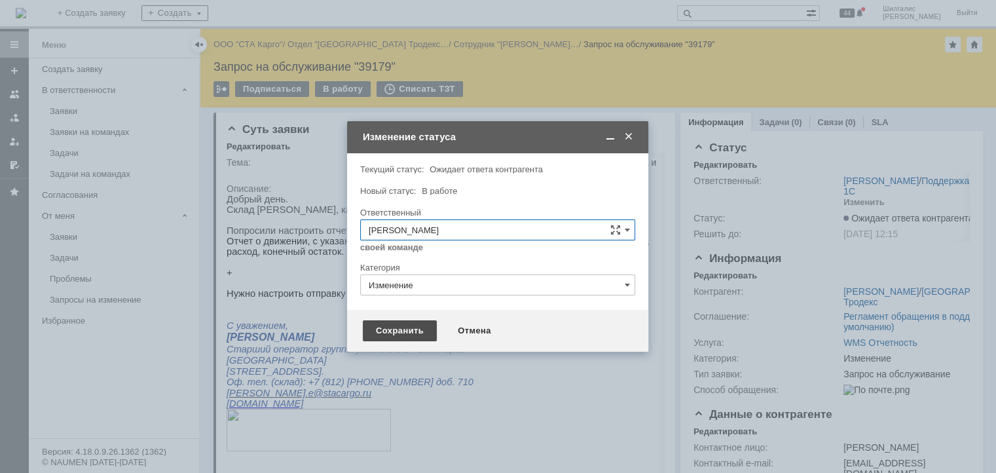
click at [382, 335] on div "Сохранить" at bounding box center [400, 330] width 74 height 21
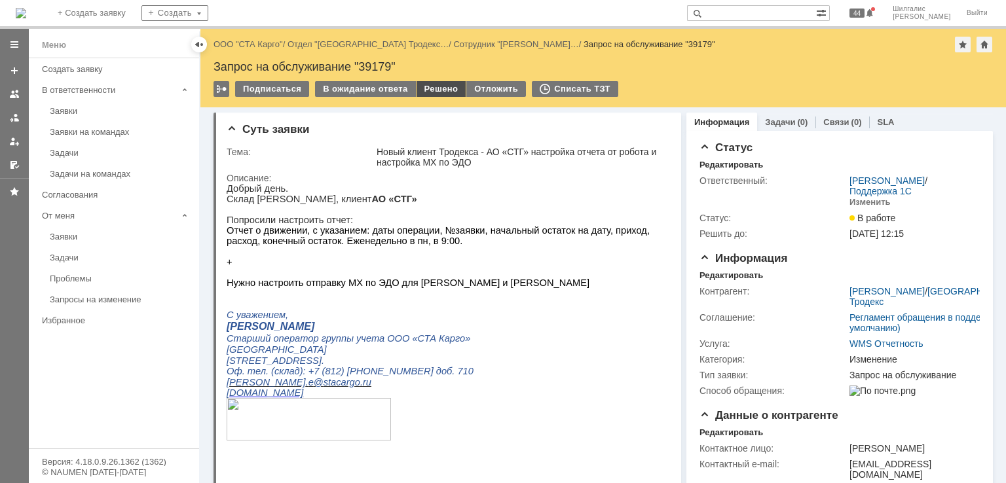
click at [435, 94] on div "Решено" at bounding box center [441, 89] width 50 height 16
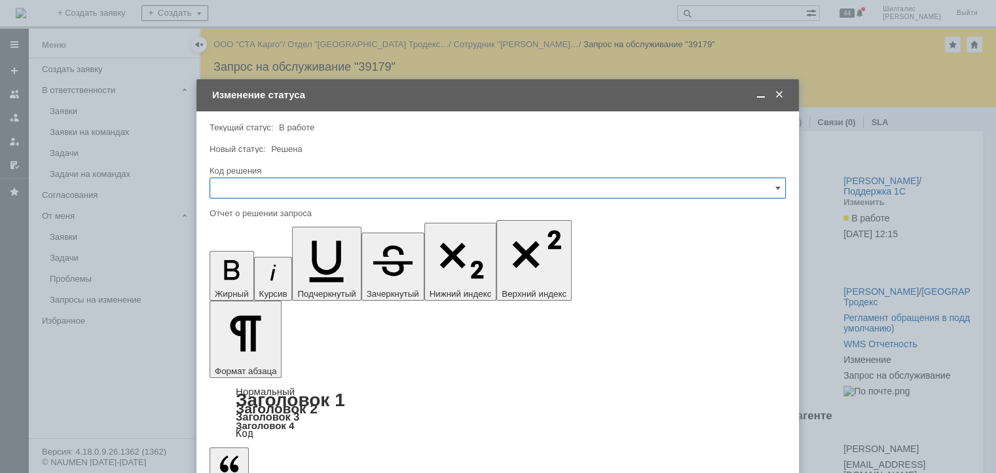
click at [261, 176] on div "Код решения" at bounding box center [497, 171] width 576 height 12
click at [259, 187] on input "text" at bounding box center [497, 187] width 576 height 21
click at [249, 365] on span "Решено" at bounding box center [497, 363] width 559 height 10
type input "Решено"
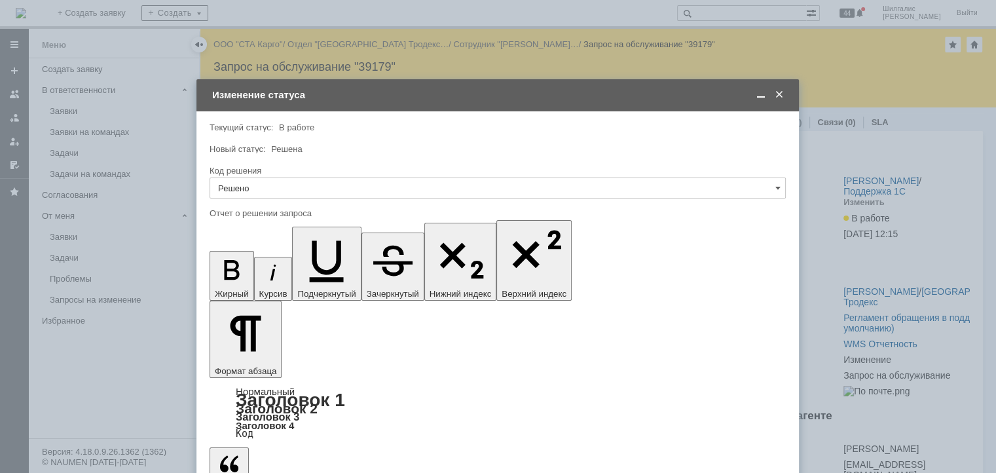
click at [757, 98] on span at bounding box center [760, 95] width 13 height 12
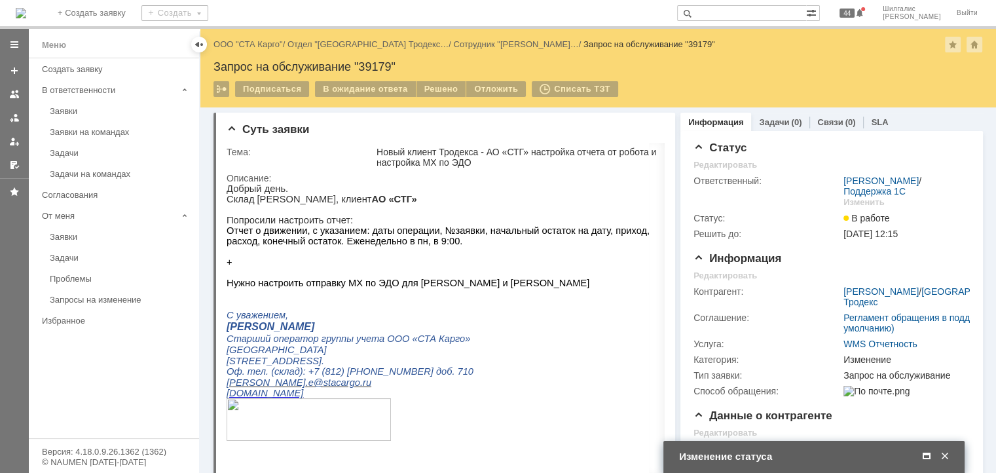
click at [925, 452] on span at bounding box center [926, 456] width 13 height 12
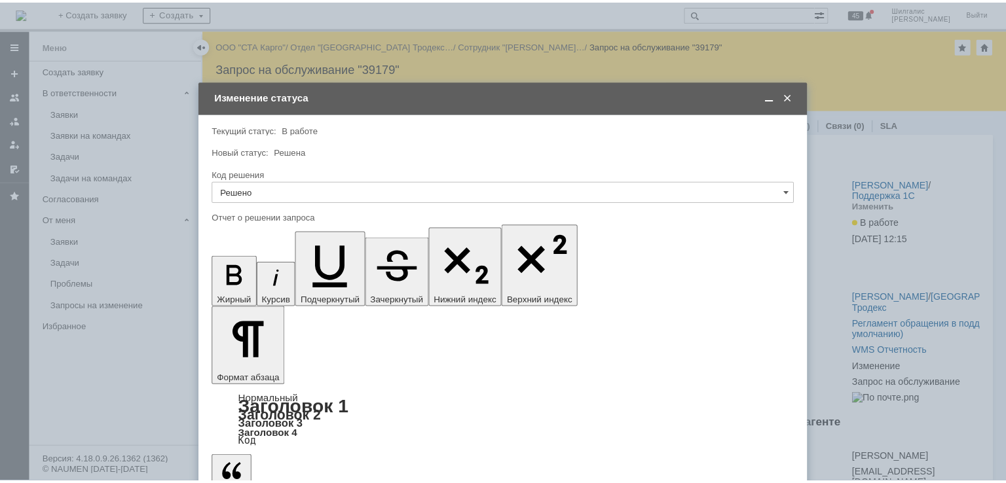
scroll to position [489, 3]
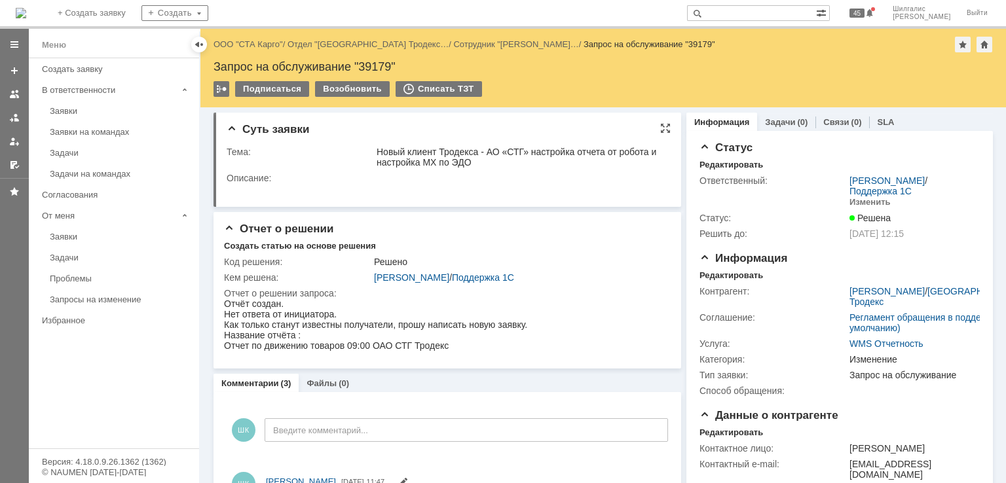
scroll to position [0, 0]
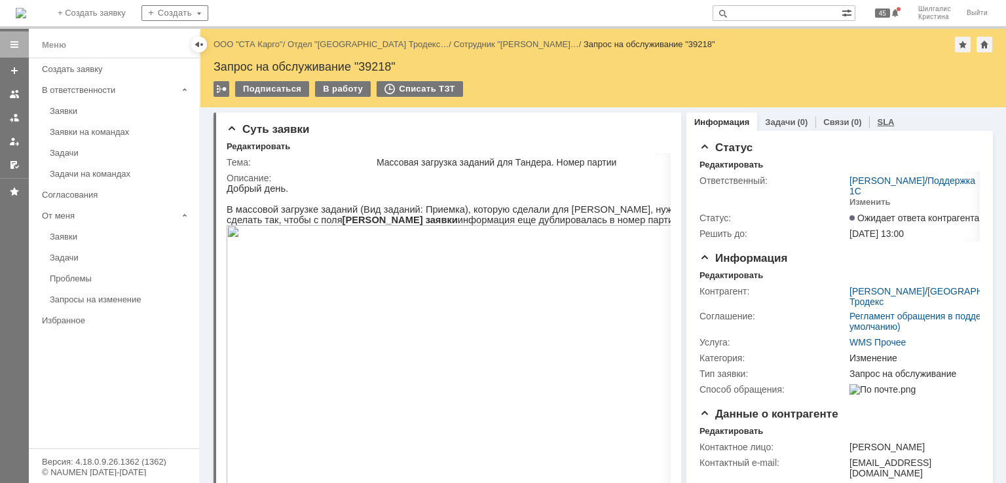
click at [877, 119] on link "SLA" at bounding box center [885, 122] width 17 height 10
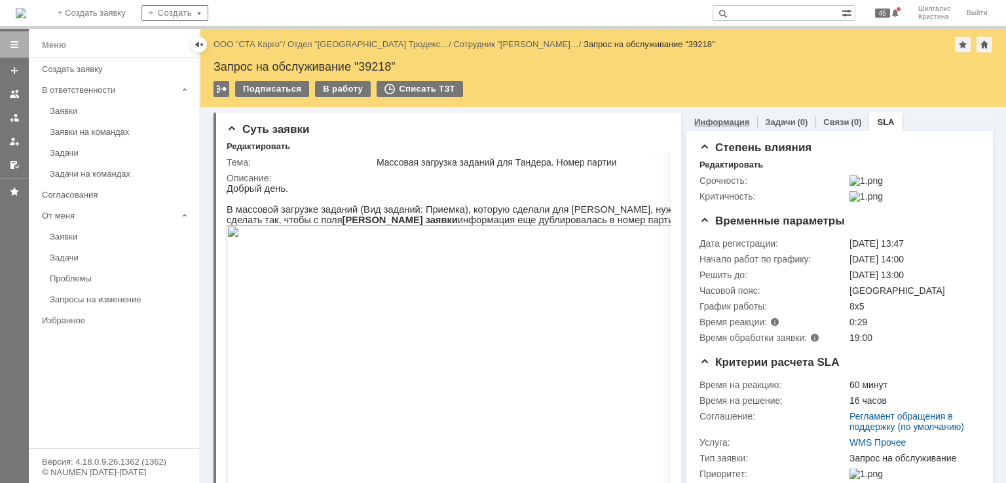
click at [715, 124] on link "Информация" at bounding box center [721, 122] width 55 height 10
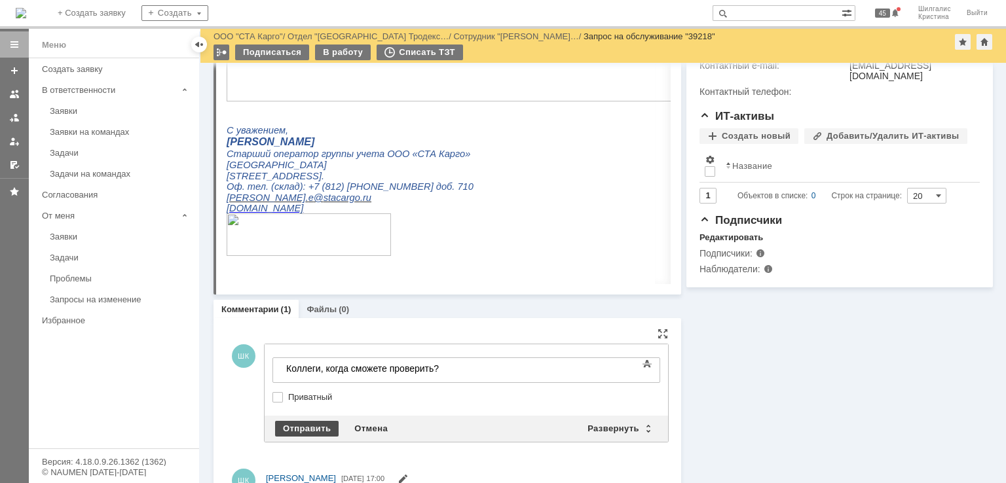
click at [310, 421] on div "Отправить" at bounding box center [307, 429] width 64 height 16
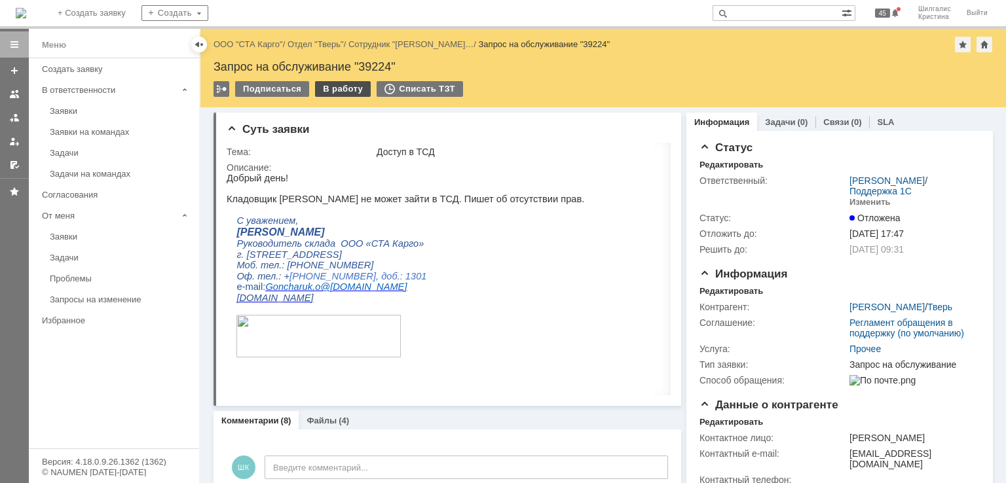
click at [338, 92] on div "В работу" at bounding box center [343, 89] width 56 height 16
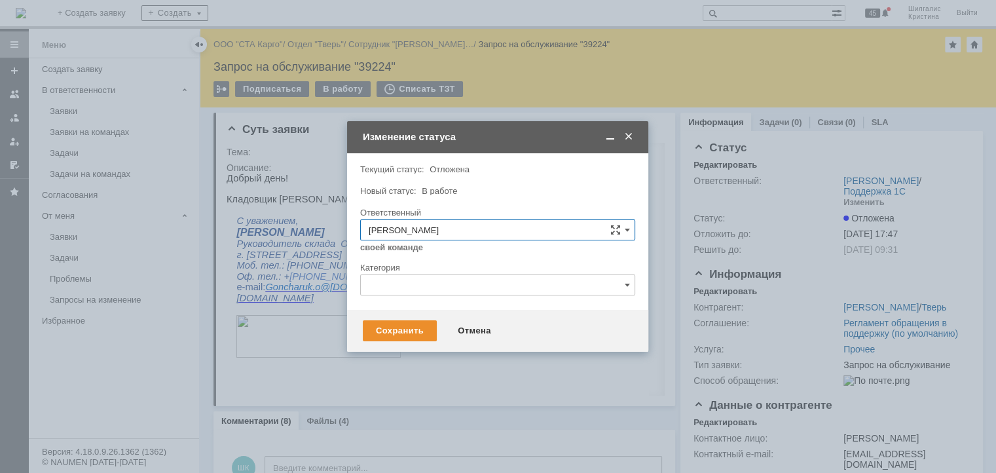
click at [401, 289] on input "text" at bounding box center [497, 284] width 275 height 21
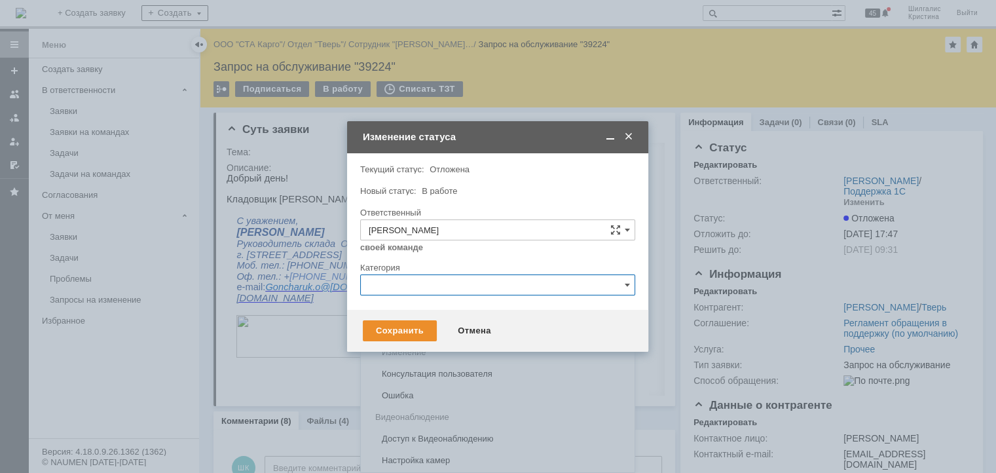
scroll to position [10, 0]
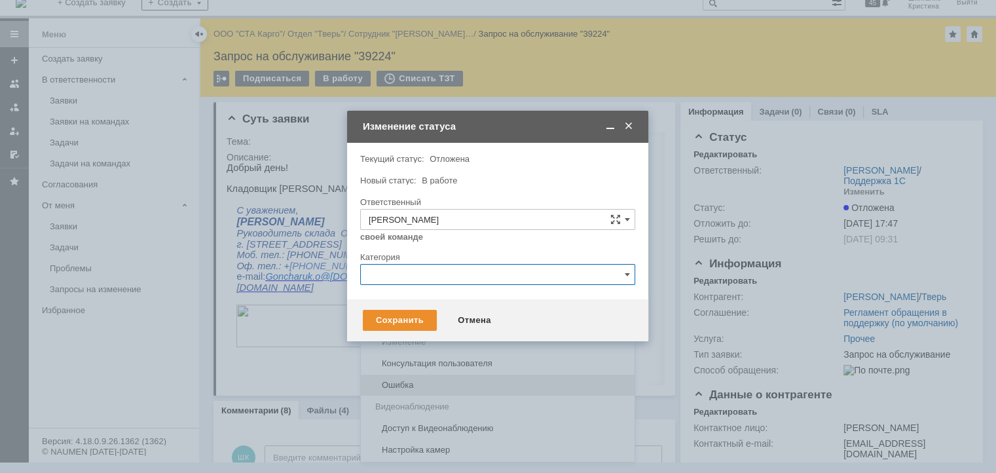
click at [407, 376] on div "Ошибка" at bounding box center [498, 384] width 274 height 21
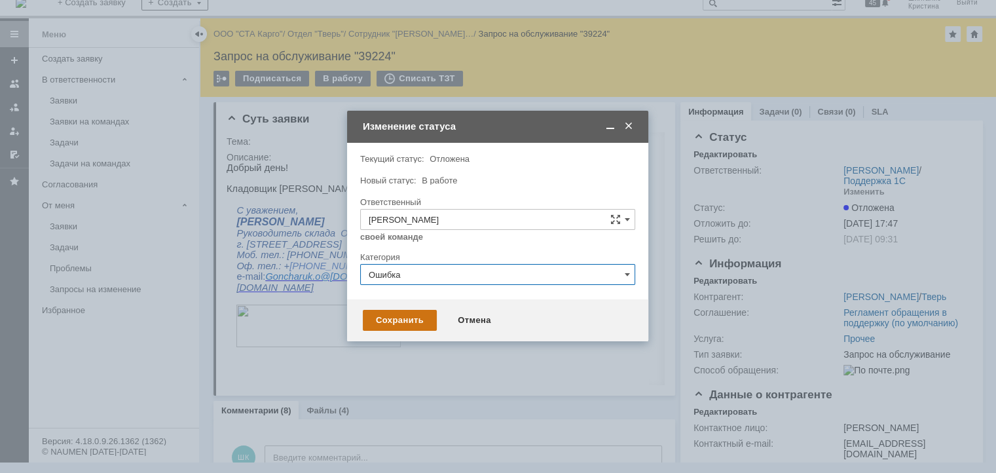
type input "Ошибка"
click at [404, 322] on div "Сохранить" at bounding box center [400, 320] width 74 height 21
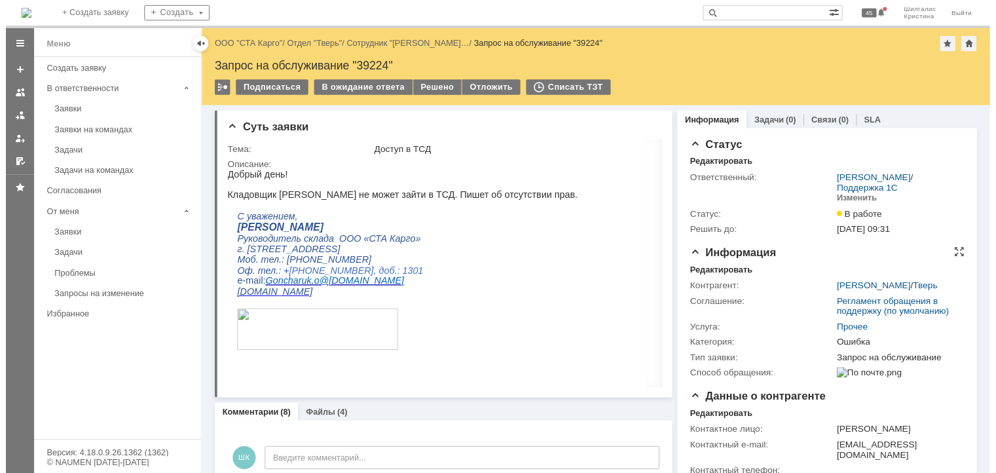
scroll to position [0, 0]
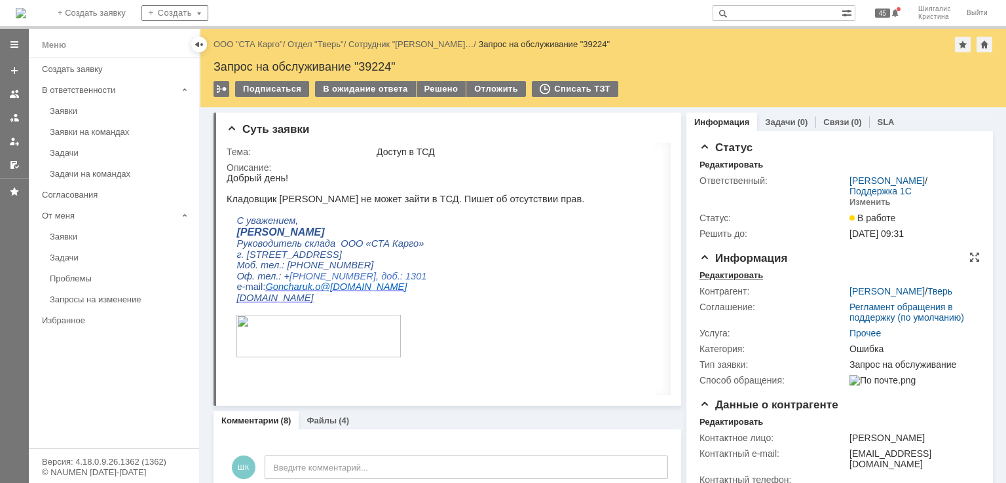
click at [718, 279] on div "Редактировать" at bounding box center [731, 275] width 64 height 10
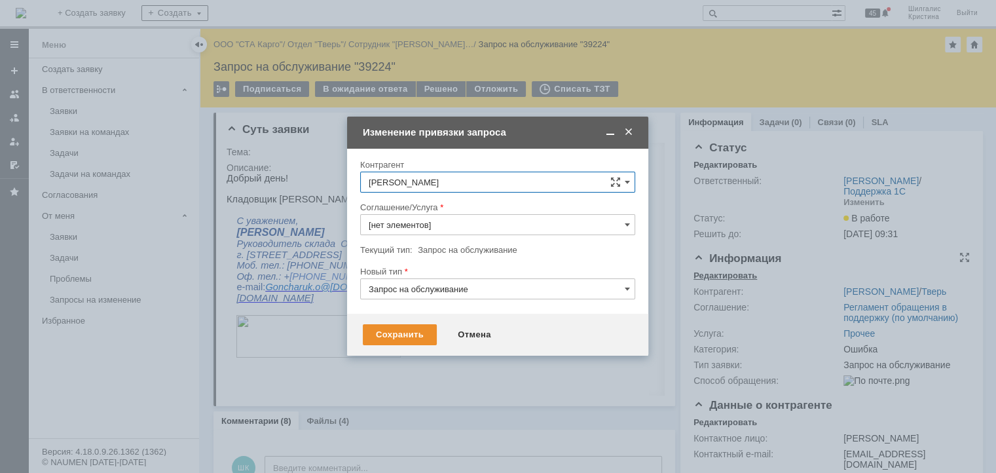
type input "Прочее"
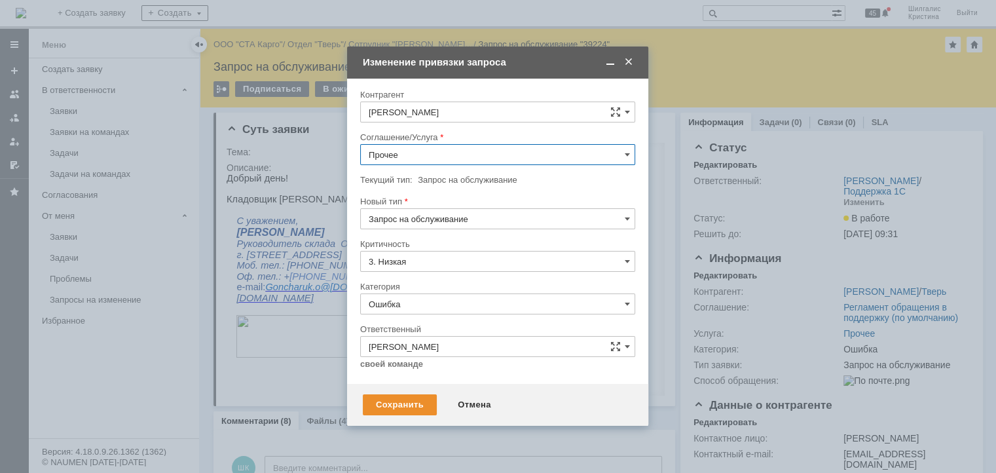
click at [418, 161] on input "Прочее" at bounding box center [497, 154] width 275 height 21
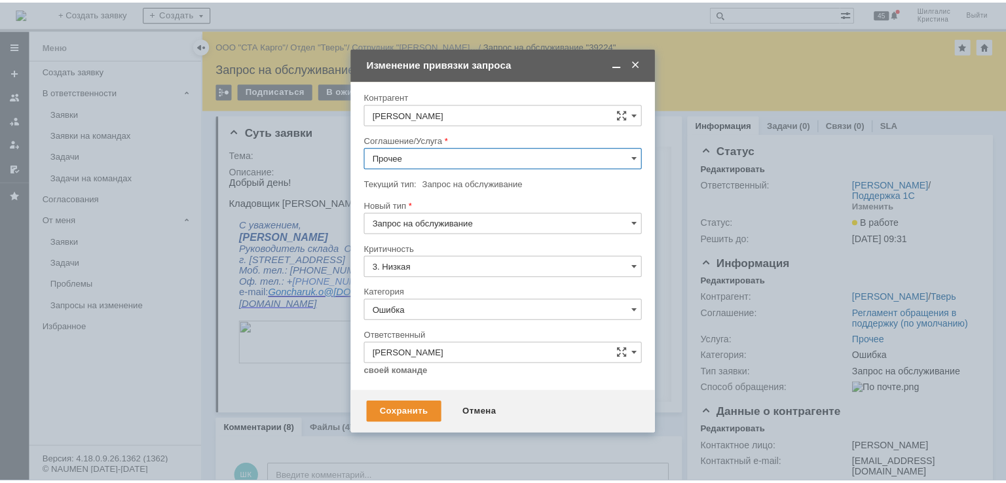
scroll to position [1003, 0]
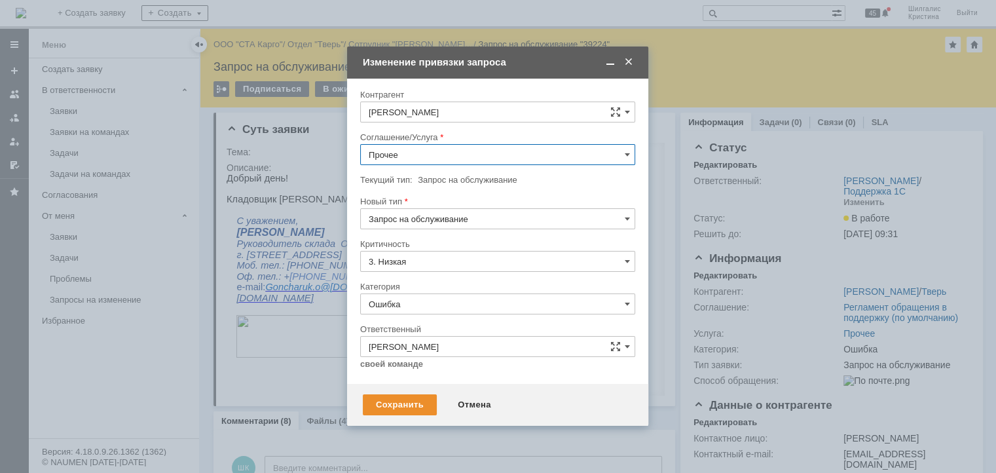
click at [433, 294] on span "Терминалы сбора данных" at bounding box center [498, 299] width 258 height 10
type input "Терминалы сбора данных"
click at [397, 395] on div "Сохранить" at bounding box center [400, 404] width 74 height 21
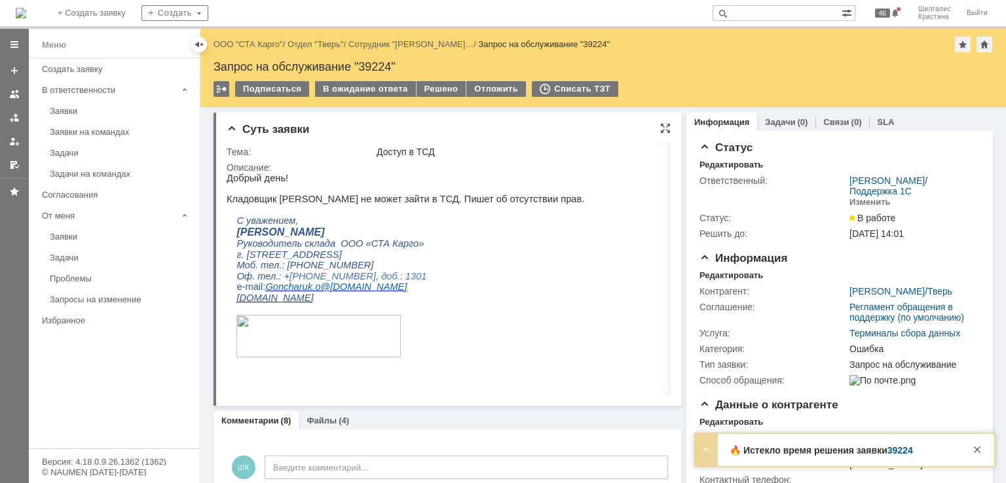
scroll to position [0, 0]
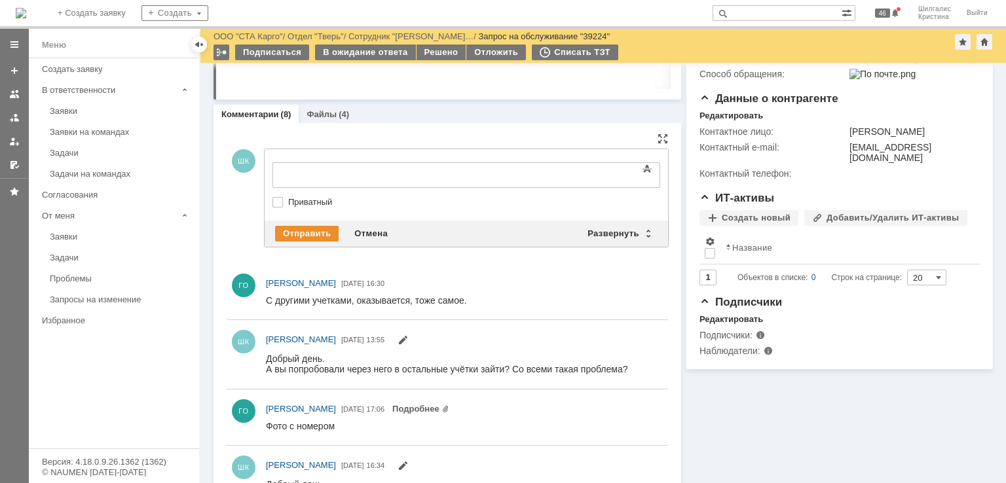
click at [290, 202] on label "Приватный" at bounding box center [472, 202] width 369 height 10
checkbox input "true"
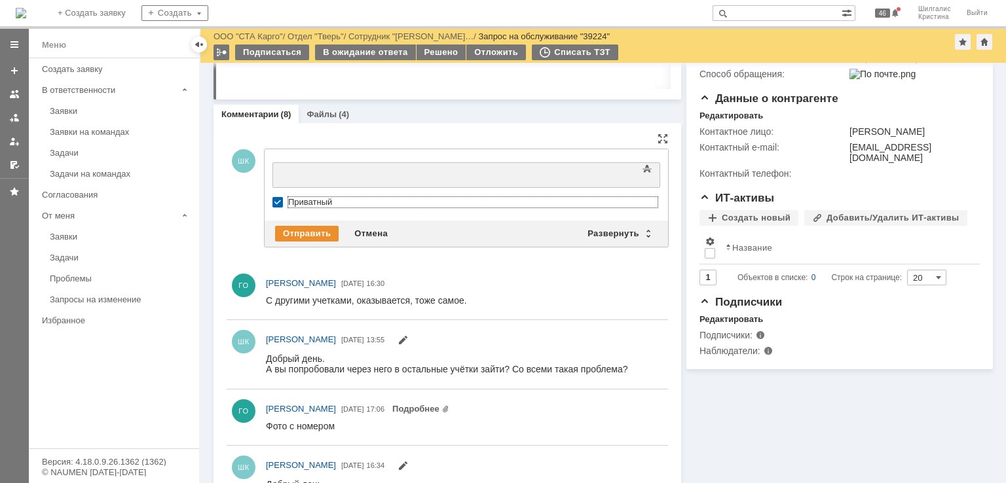
click at [297, 176] on div at bounding box center [379, 173] width 186 height 10
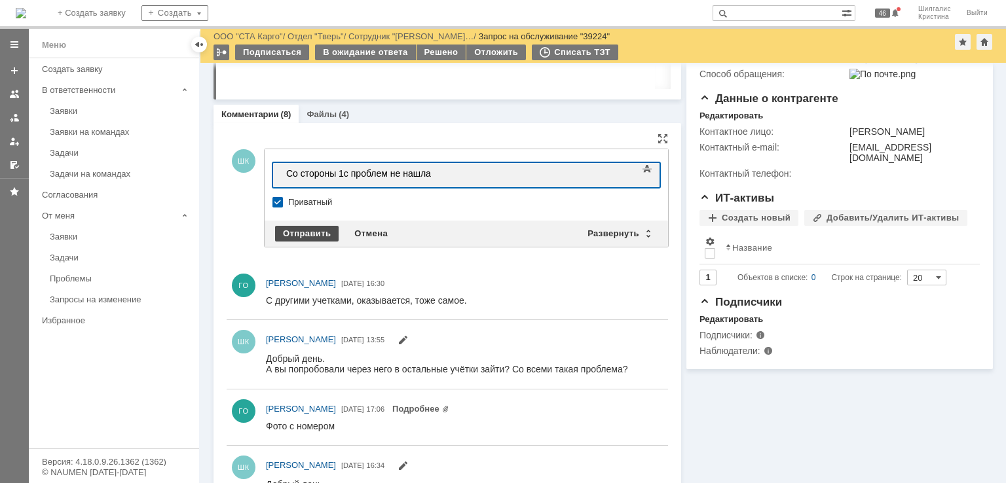
click at [312, 231] on div "Отправить" at bounding box center [307, 234] width 64 height 16
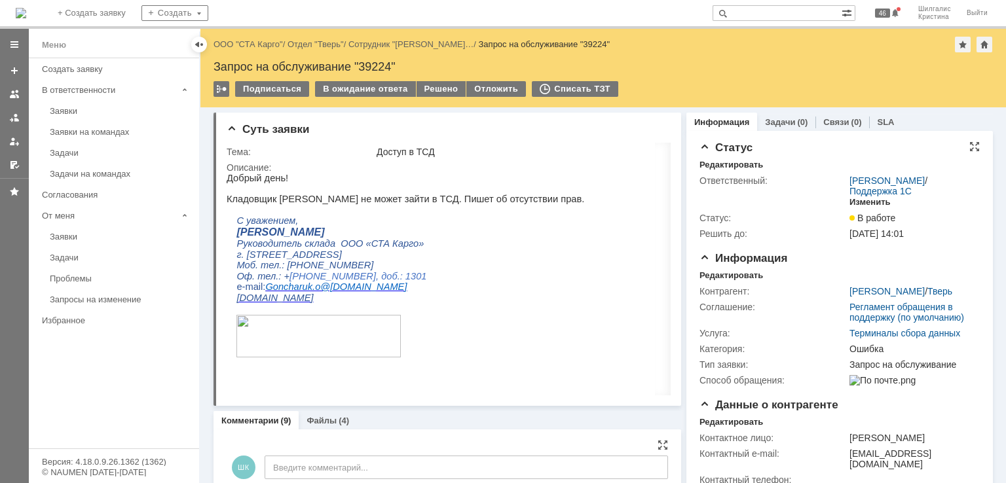
click at [864, 202] on div "Изменить" at bounding box center [869, 202] width 41 height 10
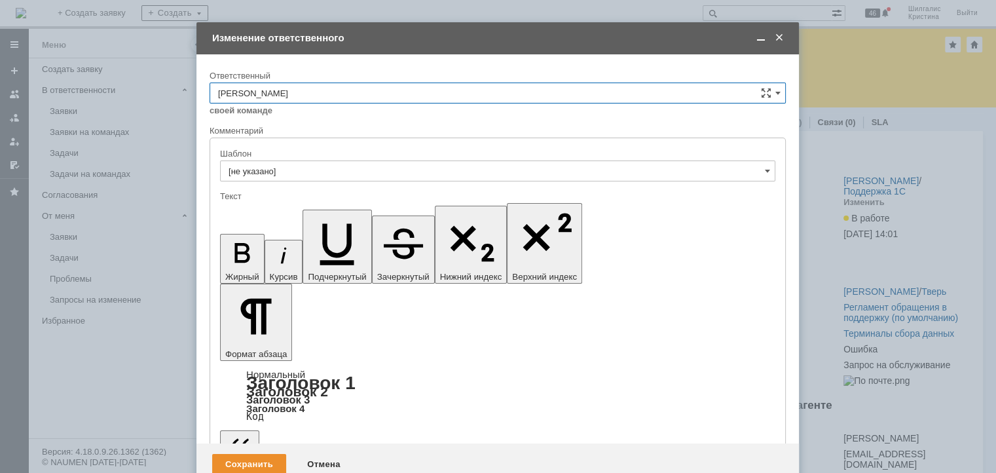
click at [331, 92] on input "[PERSON_NAME]" at bounding box center [497, 92] width 576 height 21
click at [275, 197] on span "[PERSON_NAME]" at bounding box center [497, 202] width 559 height 10
type input "[PERSON_NAME]"
click at [238, 454] on div "Сохранить" at bounding box center [249, 464] width 74 height 21
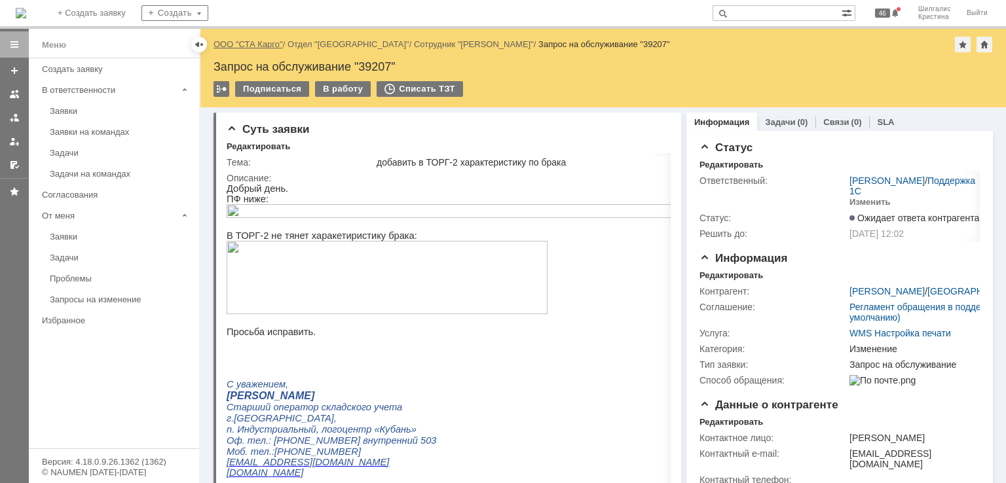
click at [254, 43] on link "ООО "СТА Карго"" at bounding box center [247, 44] width 69 height 10
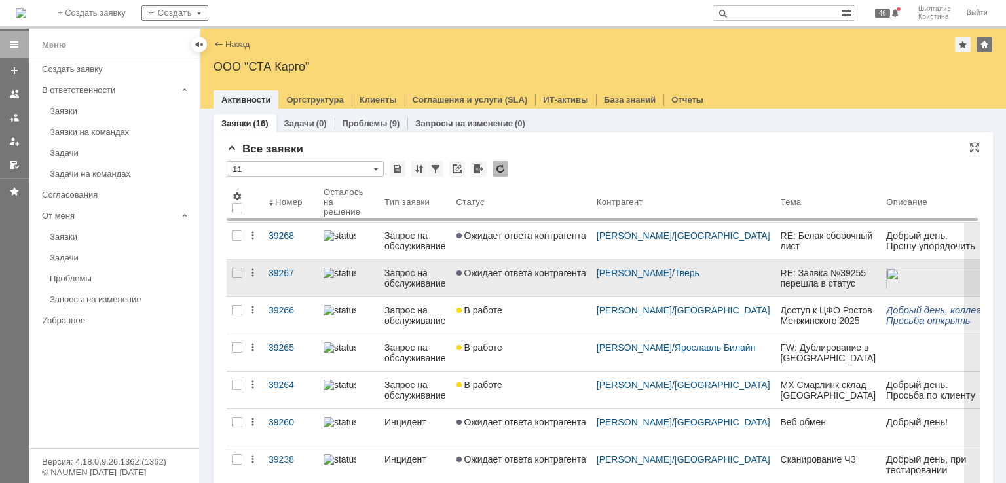
click at [518, 278] on link "Ожидает ответа контрагента" at bounding box center [521, 278] width 140 height 37
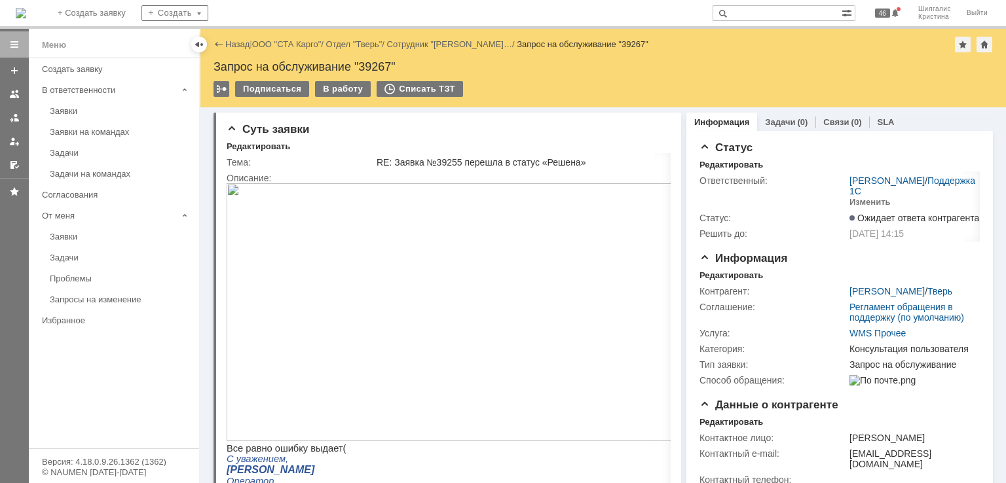
click at [349, 270] on img at bounding box center [456, 312] width 458 height 258
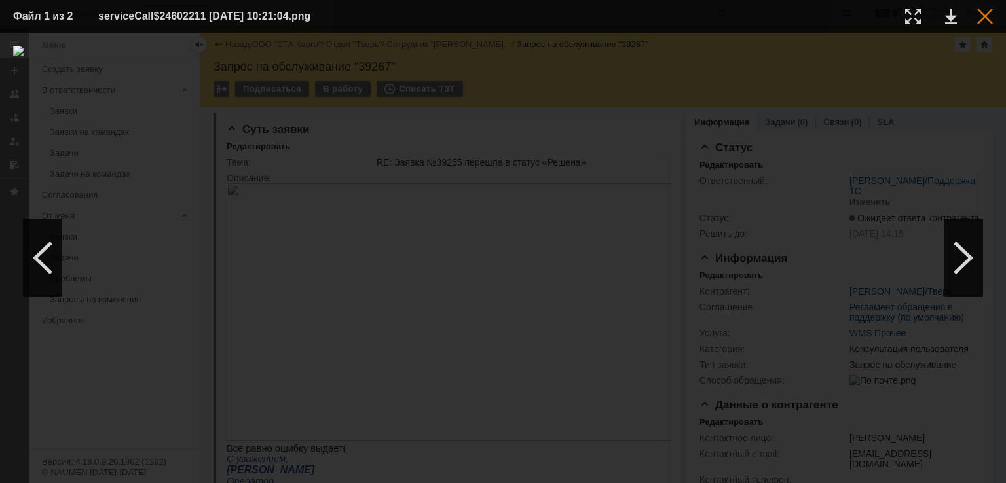
click at [985, 16] on div at bounding box center [985, 17] width 16 height 16
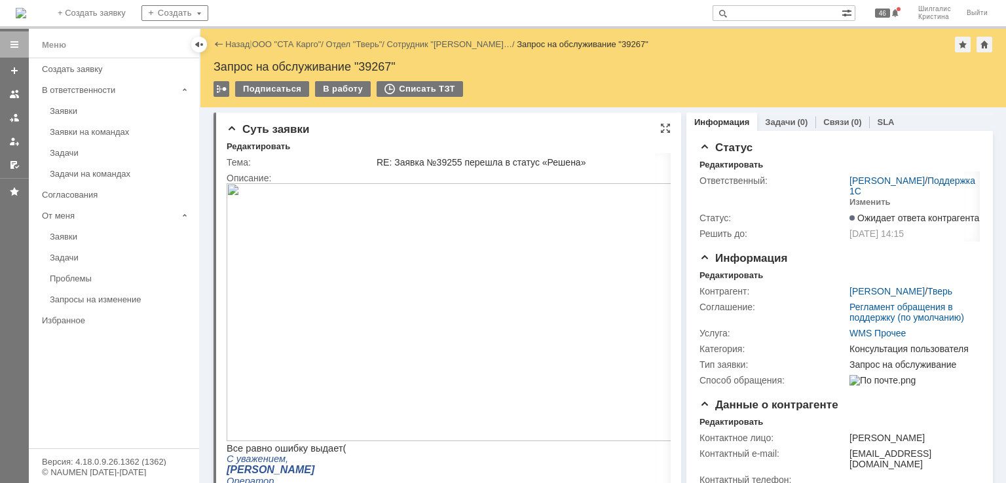
click at [522, 132] on div "Суть заявки" at bounding box center [449, 129] width 444 height 13
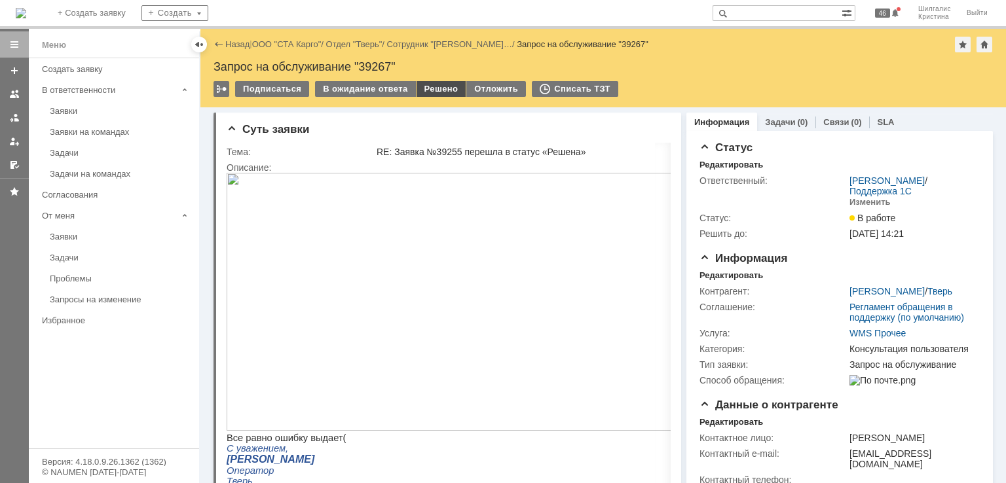
click at [439, 87] on div "Решено" at bounding box center [441, 89] width 50 height 16
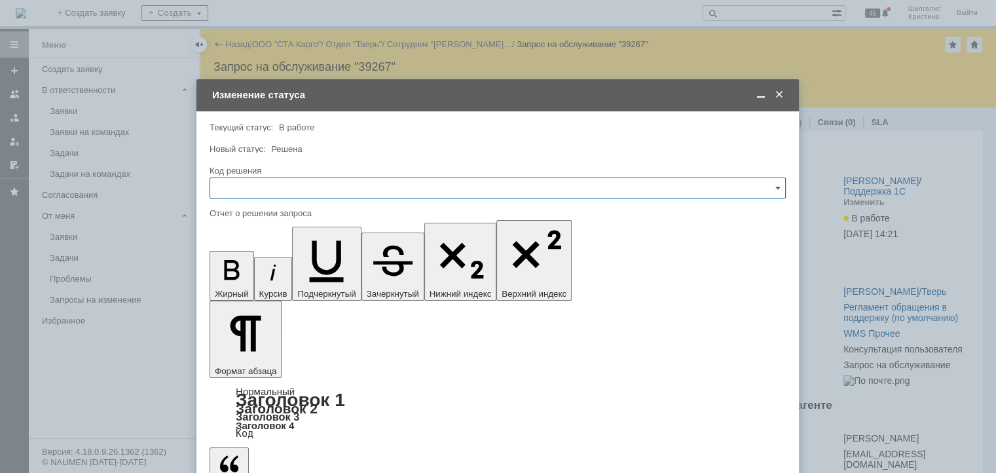
click at [302, 189] on input "text" at bounding box center [497, 187] width 576 height 21
click at [251, 364] on span "Решено" at bounding box center [497, 363] width 559 height 10
type input "Решено"
